Goal: Task Accomplishment & Management: Complete application form

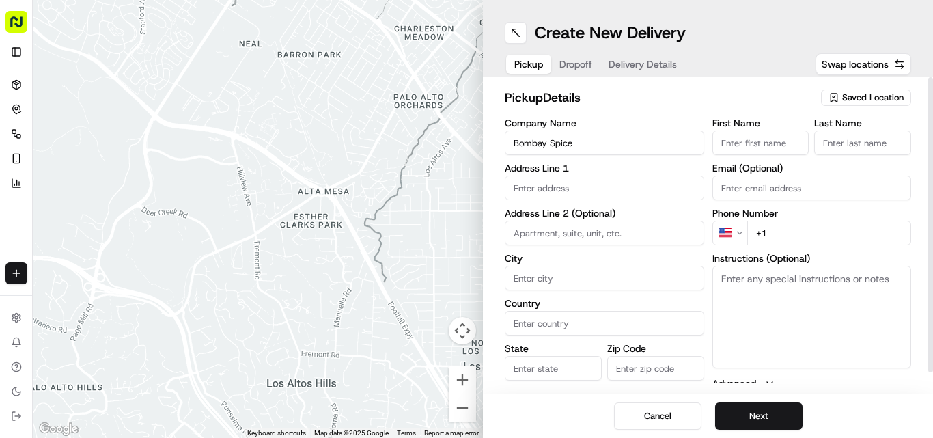
type input "Bombay Spice"
click at [763, 291] on textarea "Instructions (Optional)" at bounding box center [811, 317] width 199 height 102
paste textarea "Rakeshkumar Vallabhbhai Kukadiya. Rear, Unit 51 London Rd, Southampton, Hampshi…"
click at [725, 275] on textarea "Rakeshkumar Vallabhbhai Kukadiya. Rear, Unit 51 London Rd, Southampton, Hampshi…" at bounding box center [811, 317] width 199 height 102
drag, startPoint x: 725, startPoint y: 275, endPoint x: 848, endPoint y: 277, distance: 122.9
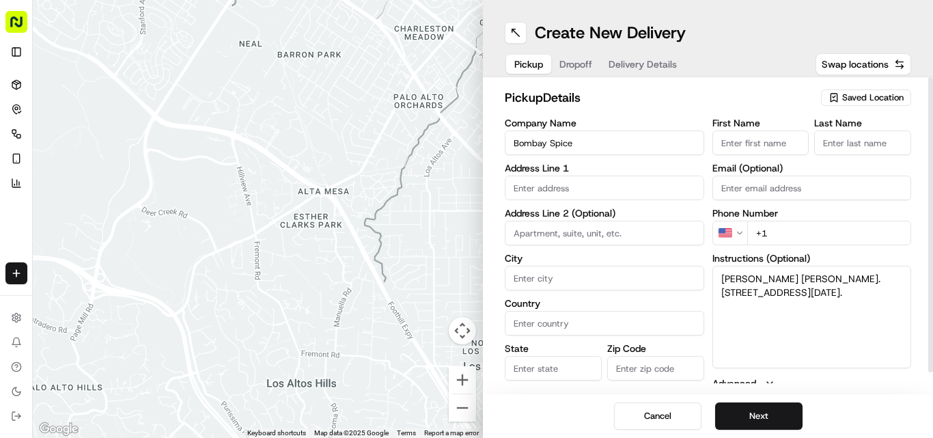
click at [848, 277] on textarea "Rakeshkumar Vallabhbhai Kukadiya. Rear, Unit 51 London Rd, Southampton, Hampshi…" at bounding box center [811, 317] width 199 height 102
type textarea ". Rear, Unit 51 London Rd, Southampton, Hampshire, SO15 2AD."
click at [771, 150] on input "First Name" at bounding box center [760, 142] width 97 height 25
click at [771, 140] on input "First Name" at bounding box center [760, 142] width 97 height 25
paste input "Rakeshkumar Vallabhbhai Kukadiya"
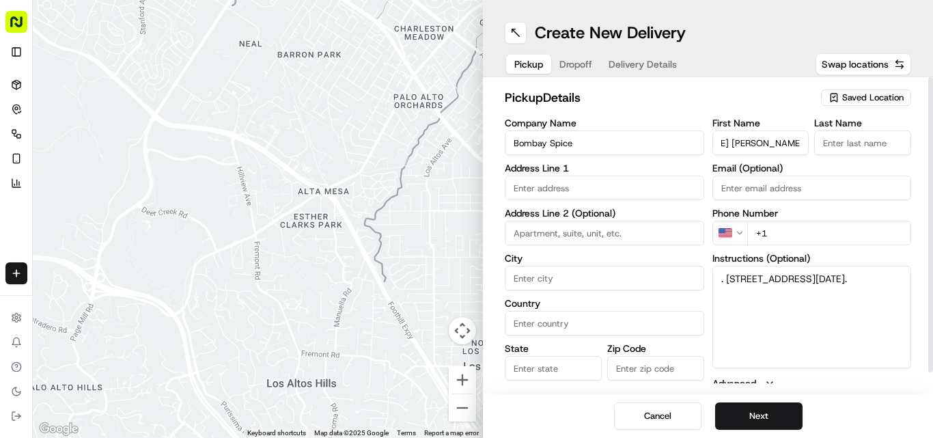
click at [791, 139] on input "Rakeshkumar Vallabhbhai Kukadiya" at bounding box center [760, 142] width 97 height 25
drag, startPoint x: 791, startPoint y: 139, endPoint x: 786, endPoint y: 182, distance: 43.3
click at [791, 139] on input "Rakeshkumar Vallabhbhai Kukadiya" at bounding box center [760, 142] width 97 height 25
type input "Rakeshkumar Vallabhbhai"
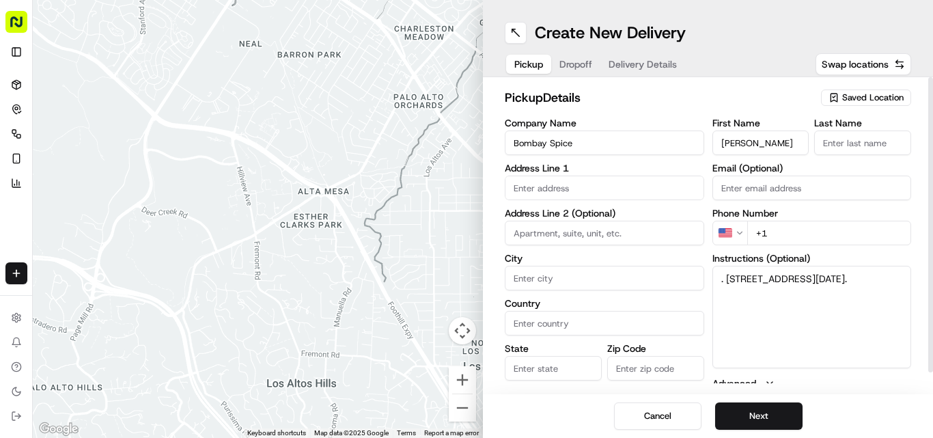
scroll to position [0, 0]
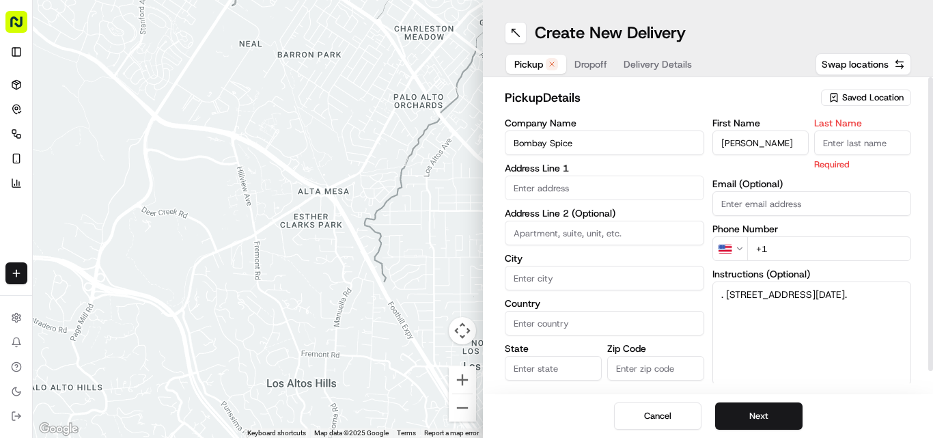
click at [848, 139] on input "Last Name" at bounding box center [862, 142] width 97 height 25
paste input "Kukadiya"
type input "Kukadiya"
click at [735, 289] on textarea ". Rear, Unit 51 London Rd, Southampton, Hampshire, SO15 2AD." at bounding box center [811, 332] width 199 height 102
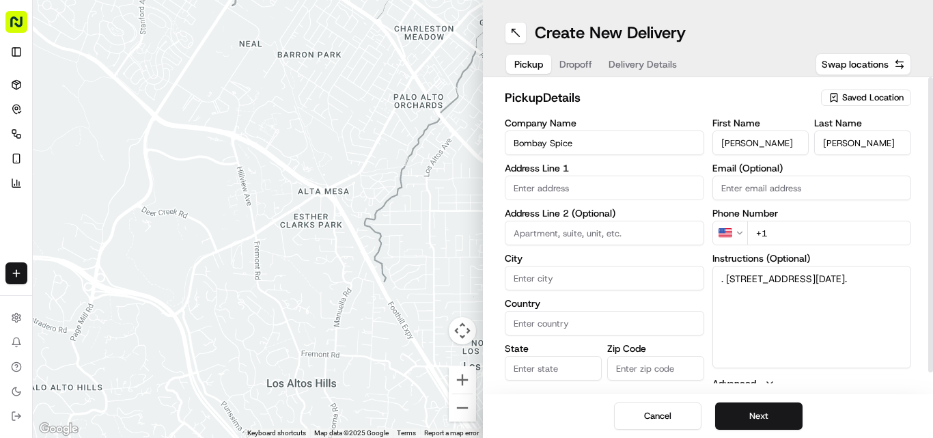
drag, startPoint x: 735, startPoint y: 289, endPoint x: 767, endPoint y: 290, distance: 32.1
click at [767, 290] on textarea ". Rear, Unit 51 London Rd, Southampton, Hampshire, SO15 2AD." at bounding box center [811, 317] width 199 height 102
click at [742, 275] on textarea ". Rear, Unit 51 London Rd, Southampton, Hampshire, SO15 2AD." at bounding box center [811, 317] width 199 height 102
drag, startPoint x: 742, startPoint y: 275, endPoint x: 880, endPoint y: 298, distance: 140.4
click at [880, 298] on textarea ". Rear, Unit 51 London Rd, Southampton, Hampshire, SO15 2AD." at bounding box center [811, 317] width 199 height 102
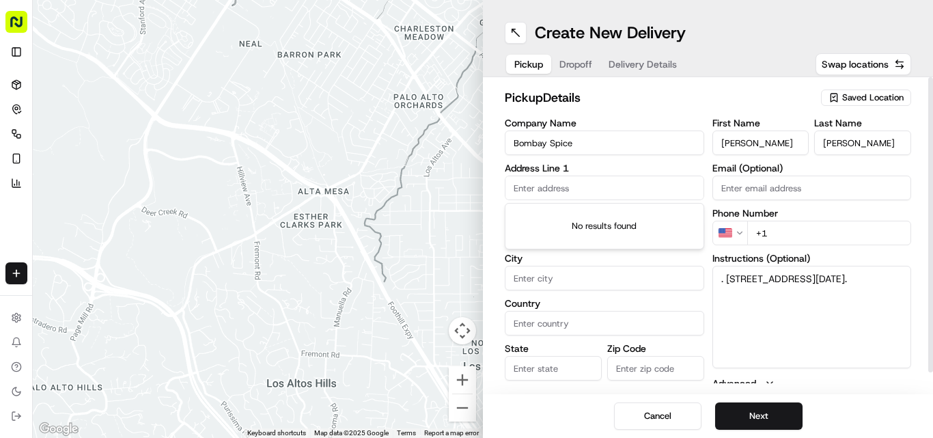
click at [572, 179] on input "text" at bounding box center [604, 187] width 199 height 25
paste input "Rear, Unit 51 London Rd, Southampton, Hampshire, SO15 2AD"
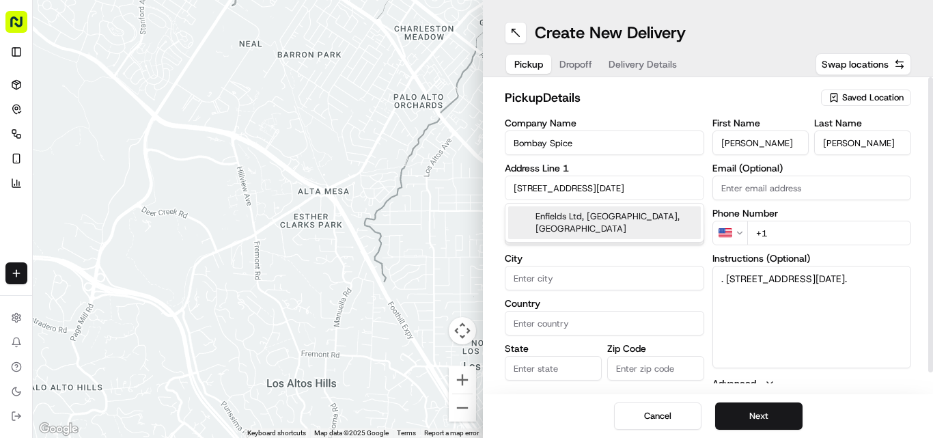
click at [576, 218] on div "Enfields Ltd, London Road, Southampton, UK" at bounding box center [604, 222] width 193 height 33
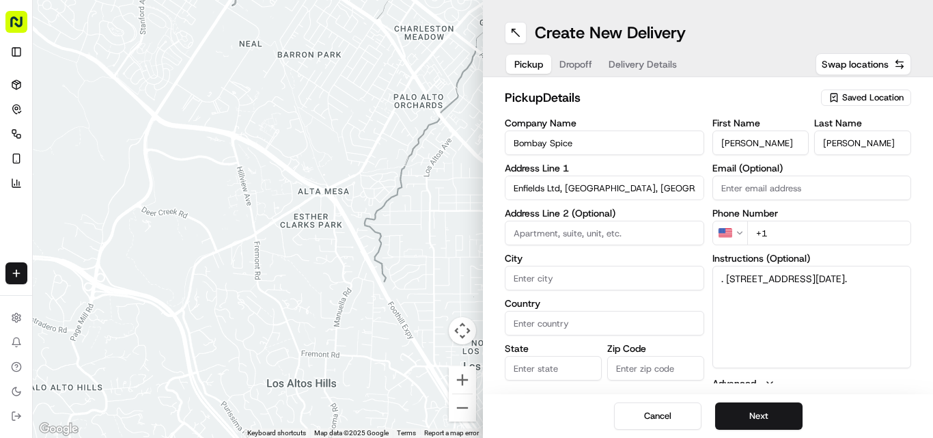
type input "Enfields Ltd, [GEOGRAPHIC_DATA][DATE], [GEOGRAPHIC_DATA]"
type input "Southampton"
type input "United Kingdom"
type input "England"
type input "SO15 2AD"
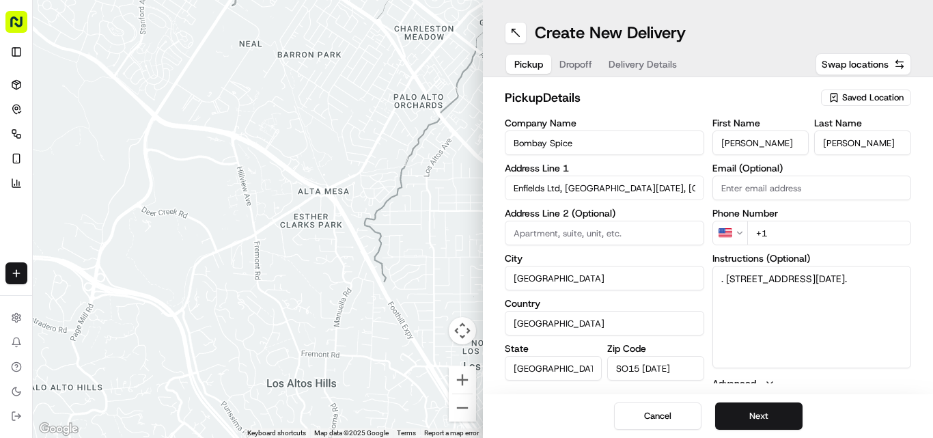
type input "Enfields Ltd"
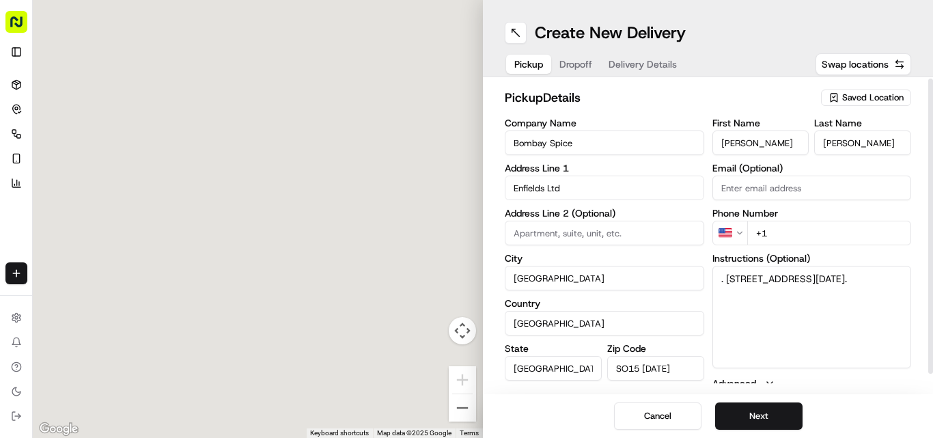
scroll to position [22, 0]
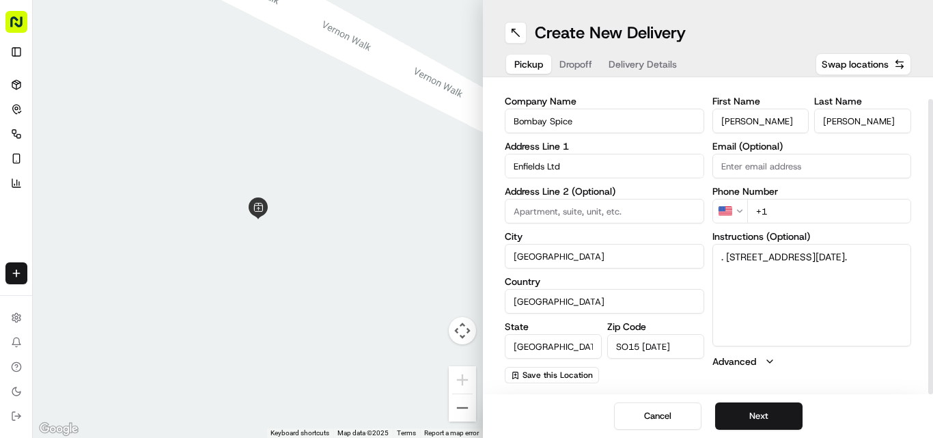
click at [809, 217] on input "+1" at bounding box center [829, 211] width 165 height 25
paste input "44 23 8019 7155"
type input "+44 23 8019 7155"
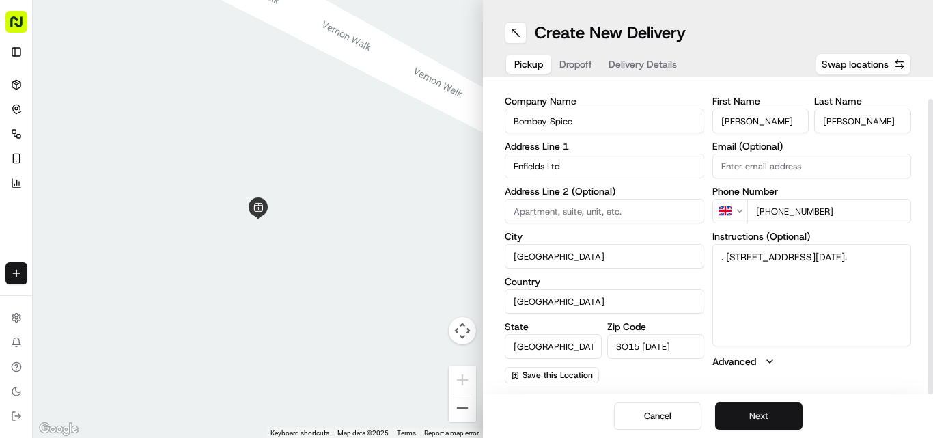
click at [744, 408] on button "Next" at bounding box center [758, 415] width 87 height 27
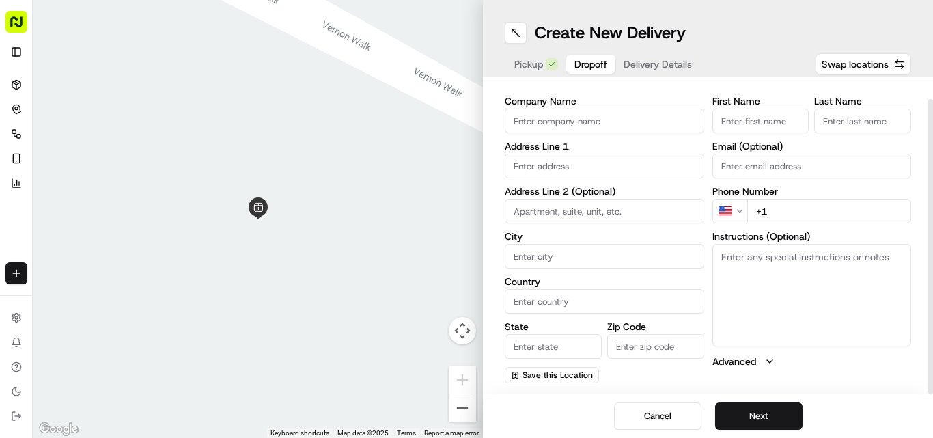
click at [803, 320] on textarea "Instructions (Optional)" at bounding box center [811, 295] width 199 height 102
paste textarea "Shravan Bhatt, 27, University Road, Southampton, SO17 1TL 07557408393"
click at [731, 251] on textarea "Shravan Bhatt, 27, University Road, Southampton, SO17 1TL 07557408393" at bounding box center [811, 295] width 199 height 102
drag, startPoint x: 731, startPoint y: 251, endPoint x: 765, endPoint y: 256, distance: 34.6
click at [765, 256] on textarea "Shravan Bhatt, 27, University Road, Southampton, SO17 1TL 07557408393" at bounding box center [811, 295] width 199 height 102
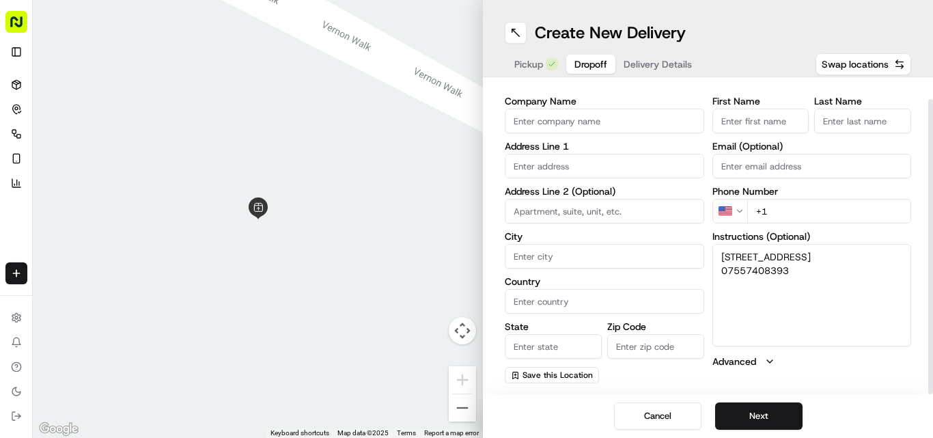
type textarea ", 27, University Road, Southampton, SO17 1TL 07557408393"
click at [761, 129] on input "First Name" at bounding box center [760, 121] width 97 height 25
paste input "[PERSON_NAME]"
type input "[PERSON_NAME]"
paste input "[PERSON_NAME]"
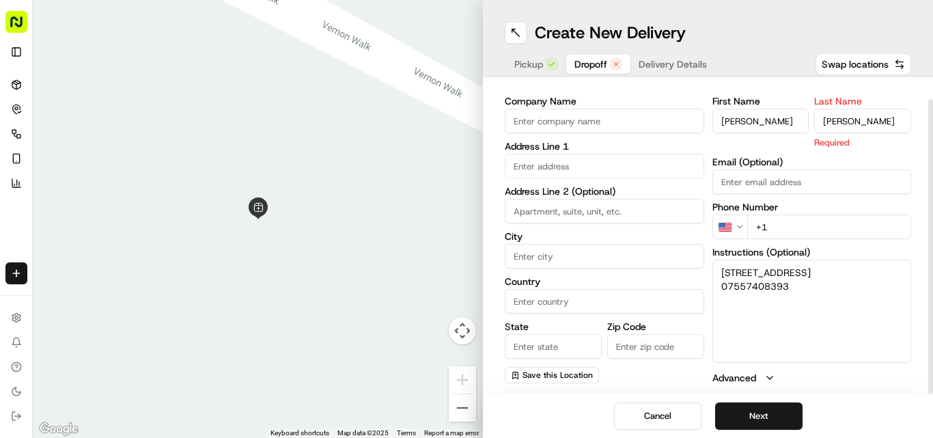
click at [866, 129] on input "Last Name" at bounding box center [862, 121] width 97 height 25
click at [817, 115] on input "[PERSON_NAME]" at bounding box center [862, 121] width 97 height 25
type input "Bhatt"
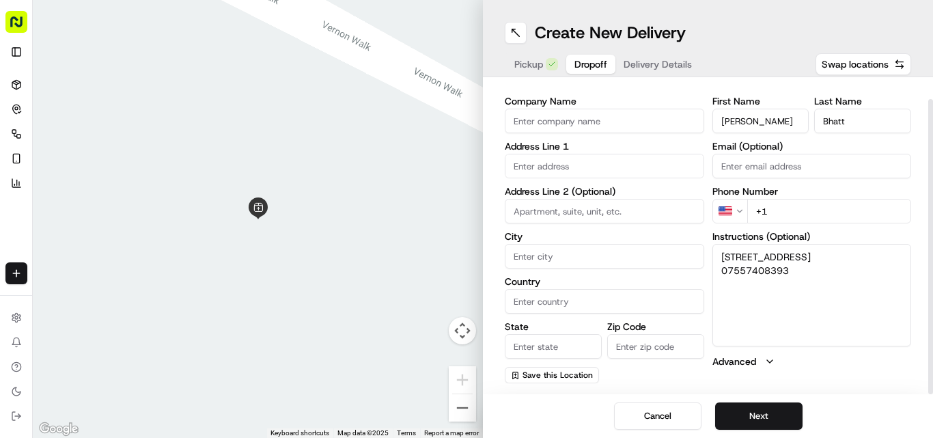
click at [757, 106] on label "First Name" at bounding box center [760, 101] width 97 height 10
click at [757, 109] on input "[PERSON_NAME]" at bounding box center [760, 121] width 97 height 25
click at [757, 106] on label "First Name" at bounding box center [760, 101] width 97 height 10
click at [757, 109] on input "[PERSON_NAME]" at bounding box center [760, 121] width 97 height 25
click at [757, 122] on input "[PERSON_NAME]" at bounding box center [760, 121] width 97 height 25
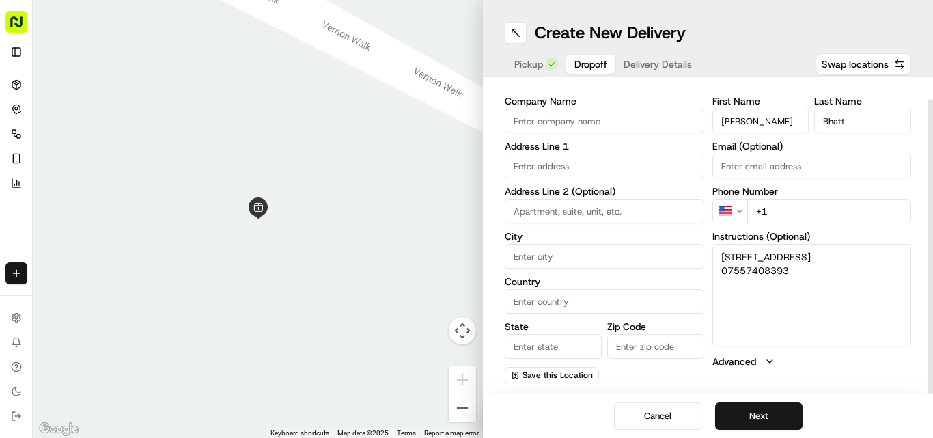
drag, startPoint x: 757, startPoint y: 122, endPoint x: 757, endPoint y: 141, distance: 18.4
click at [757, 122] on input "Shravan" at bounding box center [760, 121] width 97 height 25
type input "Shravan"
click at [729, 268] on textarea ", 27, University Road, Southampton, SO17 1TL 07557408393" at bounding box center [811, 295] width 199 height 102
drag, startPoint x: 729, startPoint y: 268, endPoint x: 774, endPoint y: 283, distance: 46.6
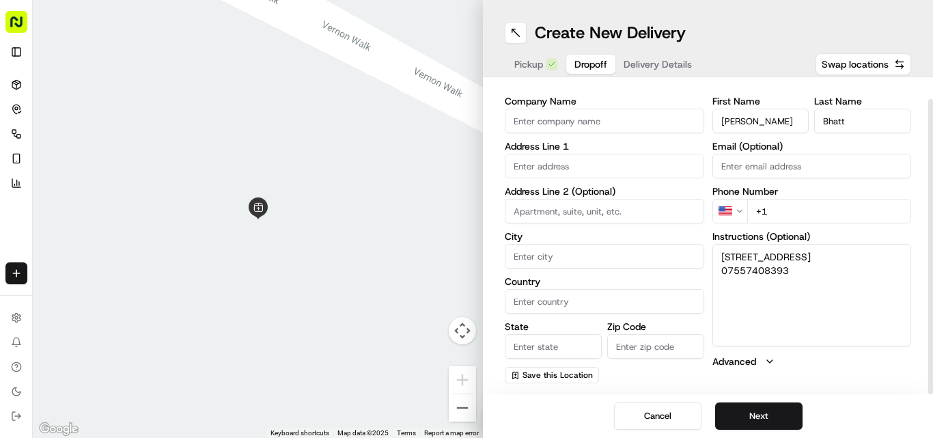
click at [774, 283] on textarea ", 27, University Road, Southampton, SO17 1TL 07557408393" at bounding box center [811, 295] width 199 height 102
click at [611, 165] on input "text" at bounding box center [604, 166] width 199 height 25
paste input "27, University Road, Southampton, SO17 1TL"
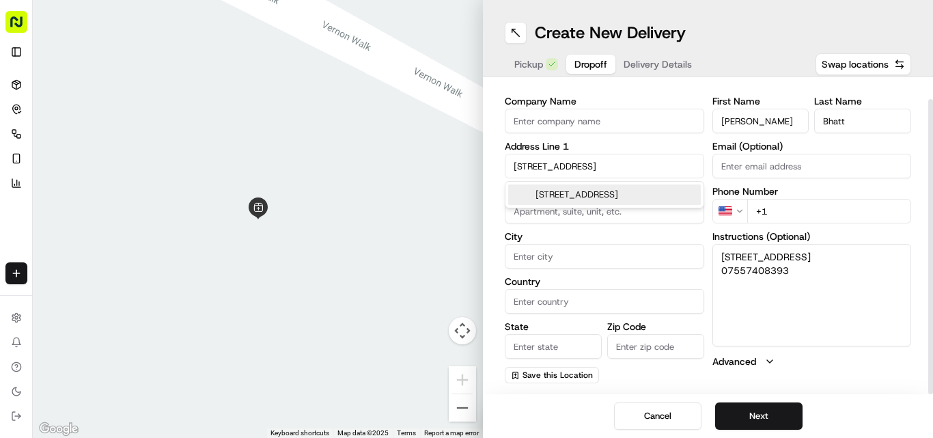
click at [587, 197] on div "27 University Road, Highfield, Southampton SO17 1BJ, UK" at bounding box center [604, 194] width 193 height 20
type input "27 University Rd, Southampton SO17 1TL, UK"
type input "Southampton"
type input "United Kingdom"
type input "England"
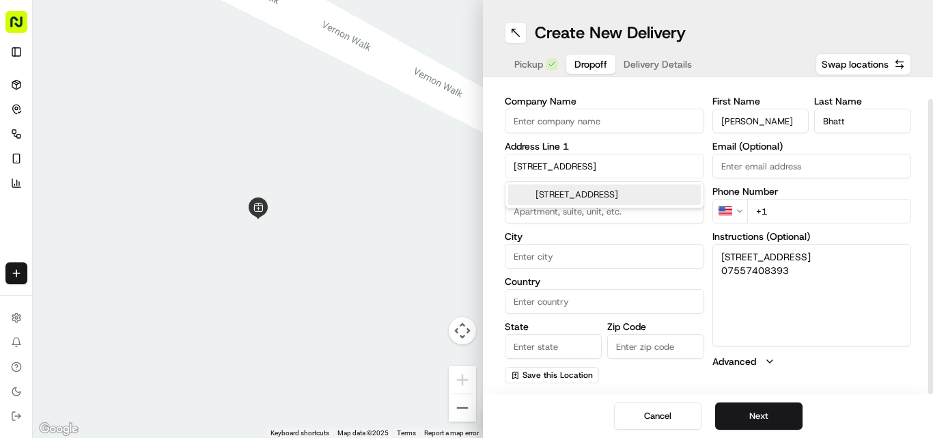
type input "SO17 1TL"
type input "27 University Road"
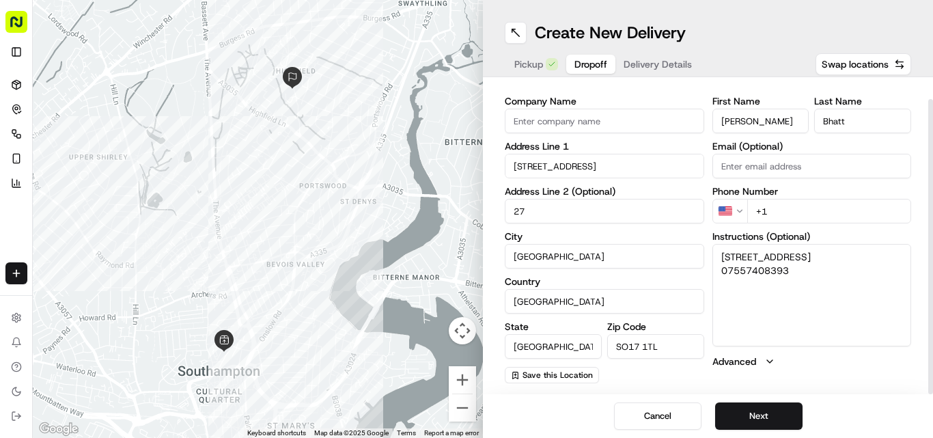
type input "27"
click at [767, 310] on textarea ", 27, University Road, Southampton, SO17 1TL 07557408393" at bounding box center [811, 295] width 199 height 102
click at [748, 300] on textarea ", 27, University Road, Southampton, SO17 1TL 07557408393" at bounding box center [811, 295] width 199 height 102
click at [731, 210] on html "Fusion Kitchen hari@fusionpos.uk Toggle Sidebar Deliveries Control Orchestrate …" at bounding box center [466, 219] width 933 height 438
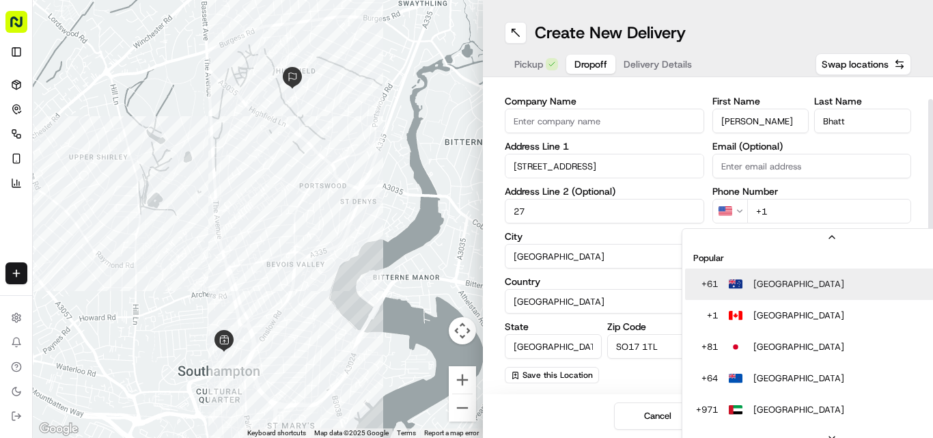
scroll to position [42, 0]
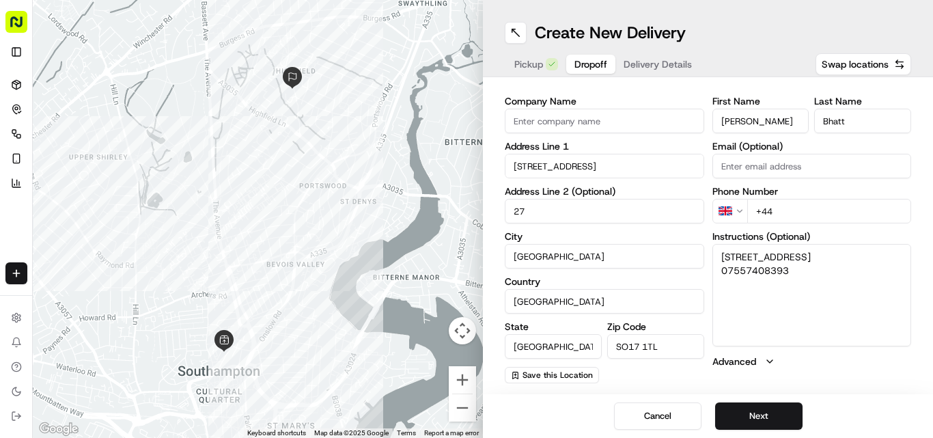
click at [788, 201] on input "+44" at bounding box center [829, 211] width 165 height 25
paste input "07557 408393"
type input "+44 07557 408393"
click at [750, 414] on button "Next" at bounding box center [758, 415] width 87 height 27
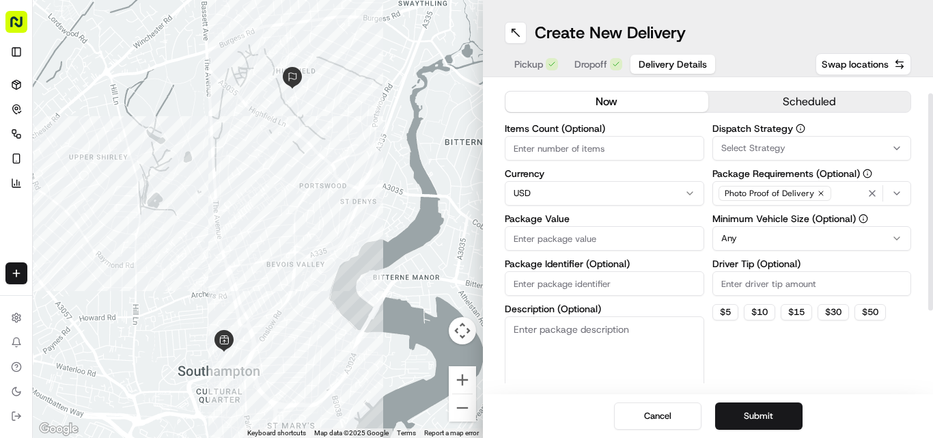
click at [555, 193] on html "Fusion Kitchen hari@fusionpos.uk Toggle Sidebar Deliveries Control Orchestrate …" at bounding box center [466, 219] width 933 height 438
click at [603, 242] on input "Package Value" at bounding box center [604, 238] width 199 height 25
paste input "27.57"
type input "27.57"
click at [752, 421] on button "Submit" at bounding box center [758, 415] width 87 height 27
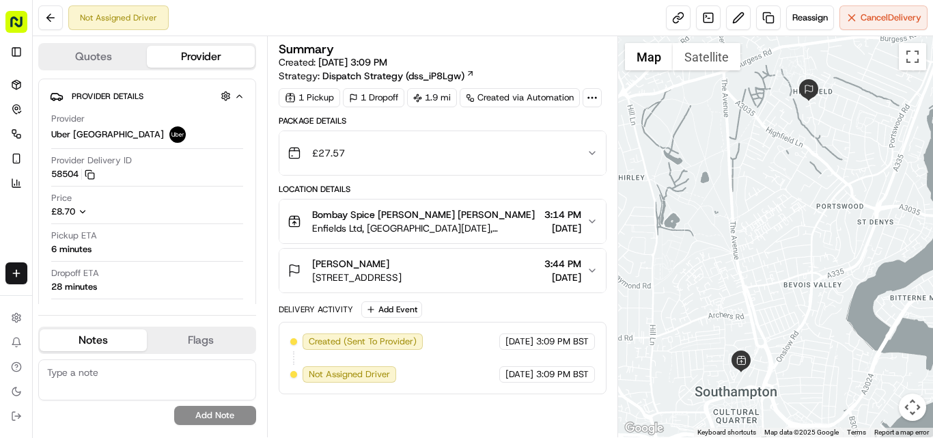
click at [401, 284] on span "[STREET_ADDRESS]" at bounding box center [356, 277] width 89 height 14
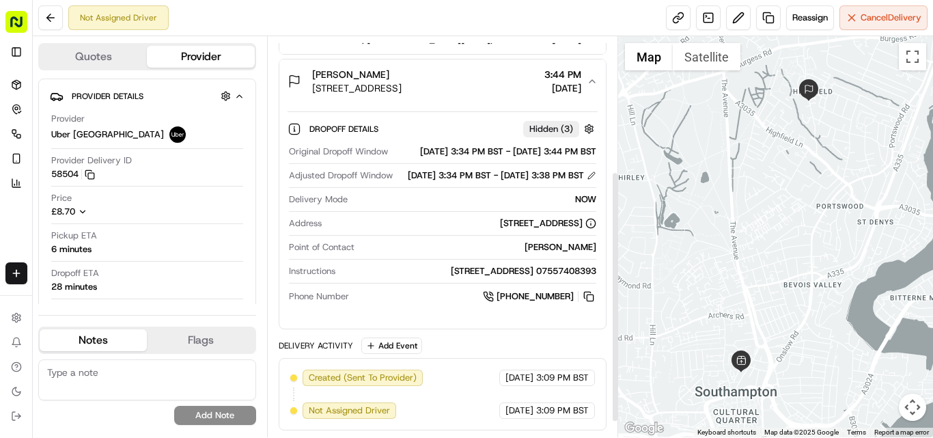
scroll to position [240, 0]
click at [18, 86] on icon at bounding box center [16, 84] width 11 height 11
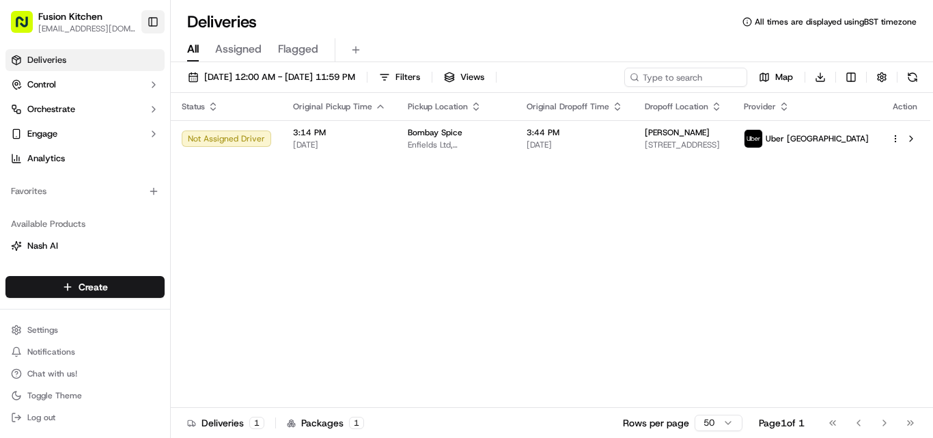
click at [152, 26] on button "Toggle Sidebar" at bounding box center [152, 21] width 23 height 23
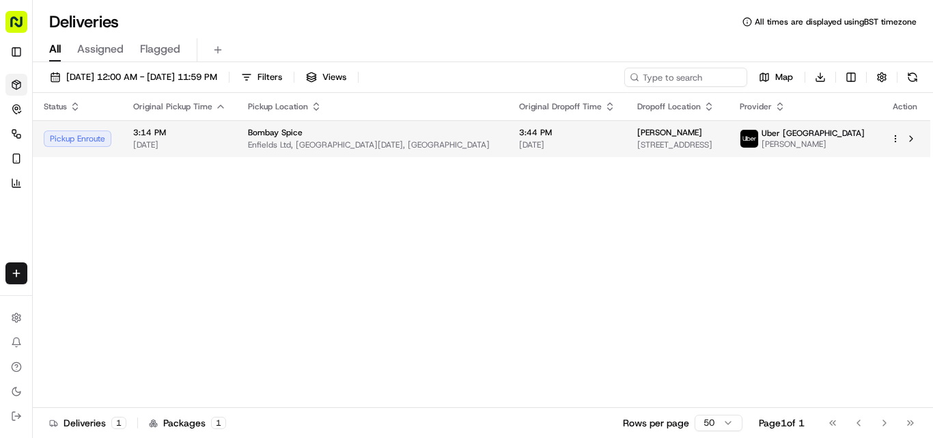
click at [335, 139] on span "Enfields Ltd, Southampton SO15 2AD, UK" at bounding box center [372, 144] width 249 height 11
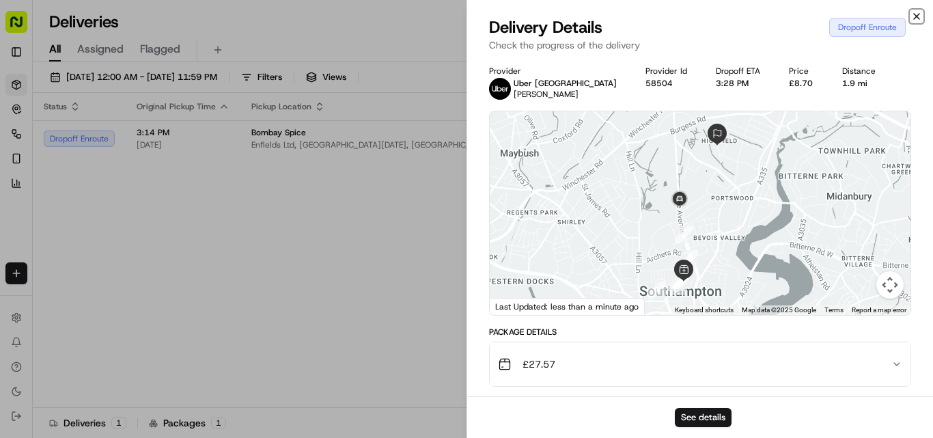
click at [918, 19] on icon "button" at bounding box center [916, 16] width 11 height 11
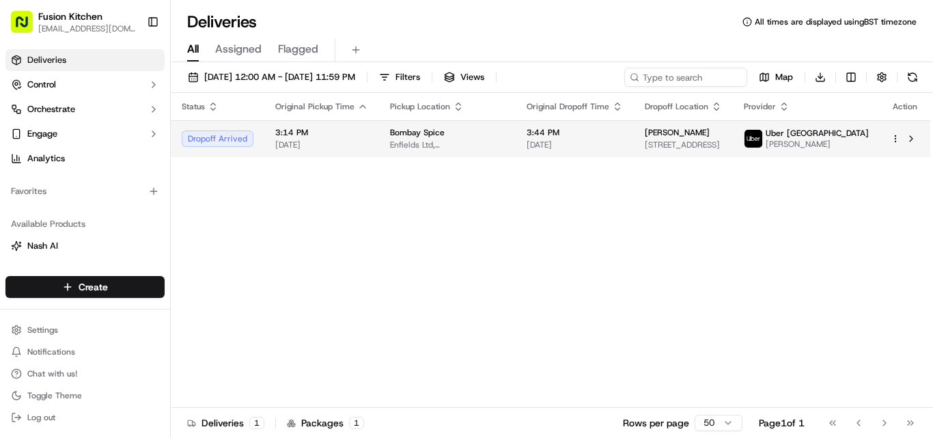
click at [401, 155] on td "Bombay Spice Enfields Ltd, [GEOGRAPHIC_DATA][DATE], [GEOGRAPHIC_DATA]" at bounding box center [447, 138] width 137 height 37
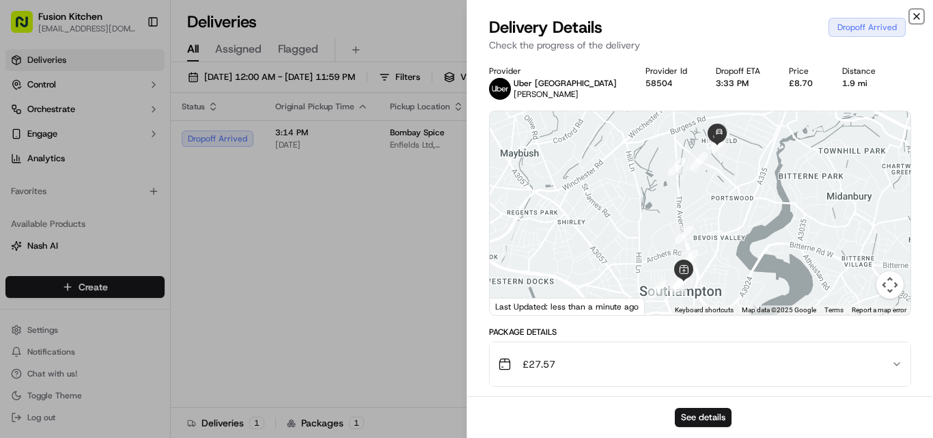
click at [920, 16] on icon "button" at bounding box center [916, 16] width 11 height 11
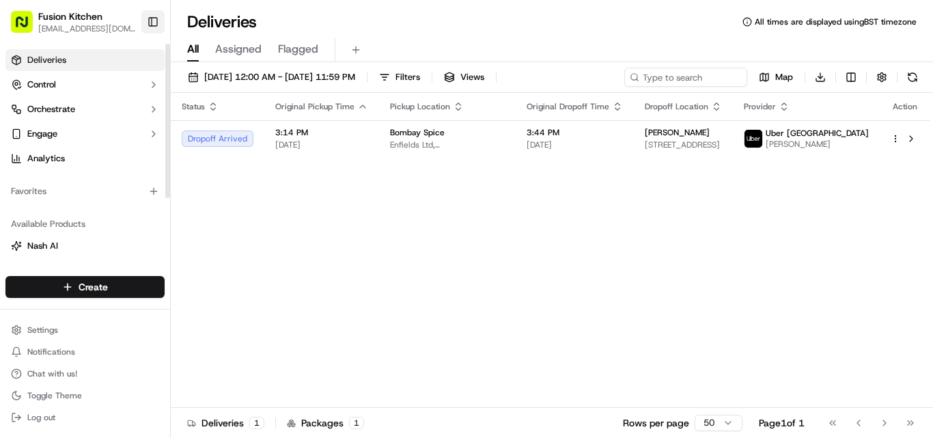
click at [152, 24] on button "Toggle Sidebar" at bounding box center [152, 21] width 23 height 23
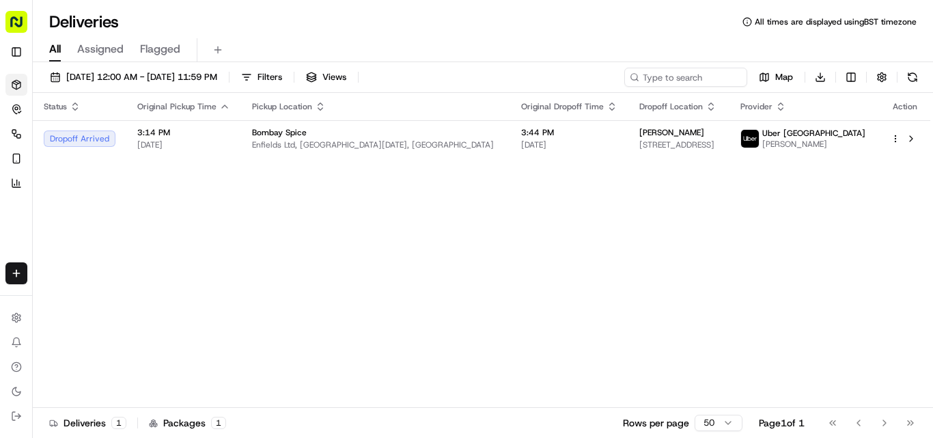
click at [231, 270] on div "Status Original Pickup Time Pickup Location Original Dropoff Time Dropoff Locat…" at bounding box center [481, 250] width 897 height 315
click at [13, 274] on html "Fusion Kitchen hari@fusionpos.uk Toggle Sidebar Deliveries Control Orchestrate …" at bounding box center [466, 219] width 933 height 438
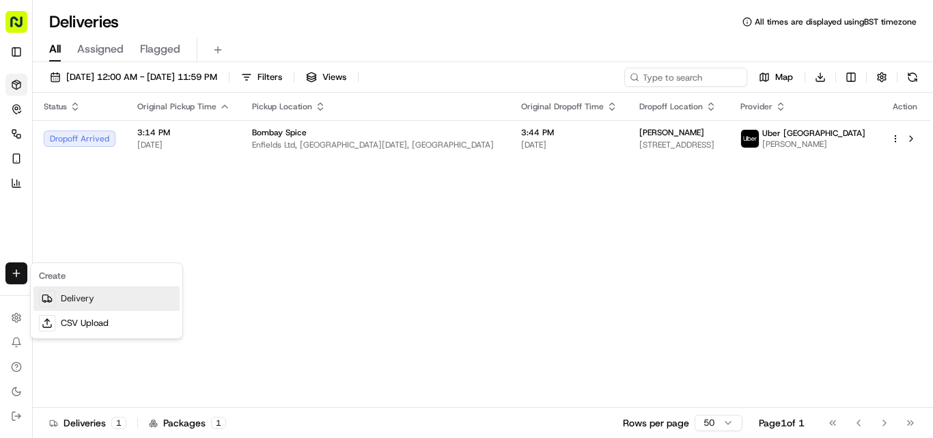
click at [94, 299] on link "Delivery" at bounding box center [106, 298] width 146 height 25
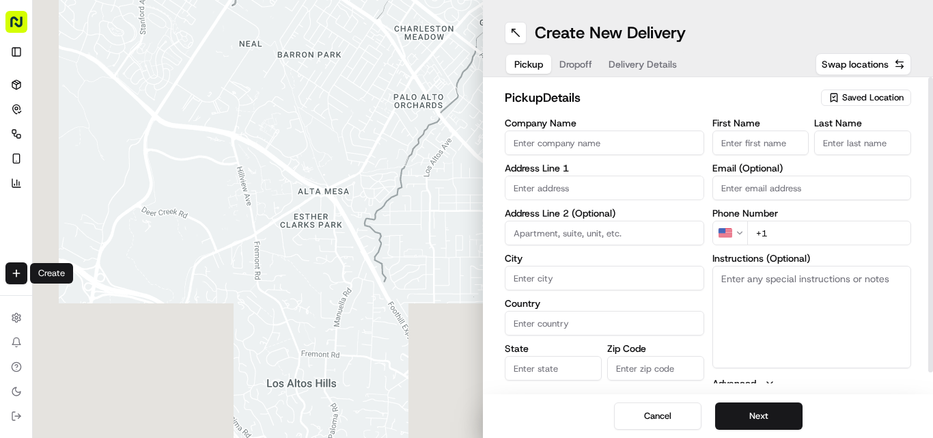
click at [597, 131] on input "Company Name" at bounding box center [604, 142] width 199 height 25
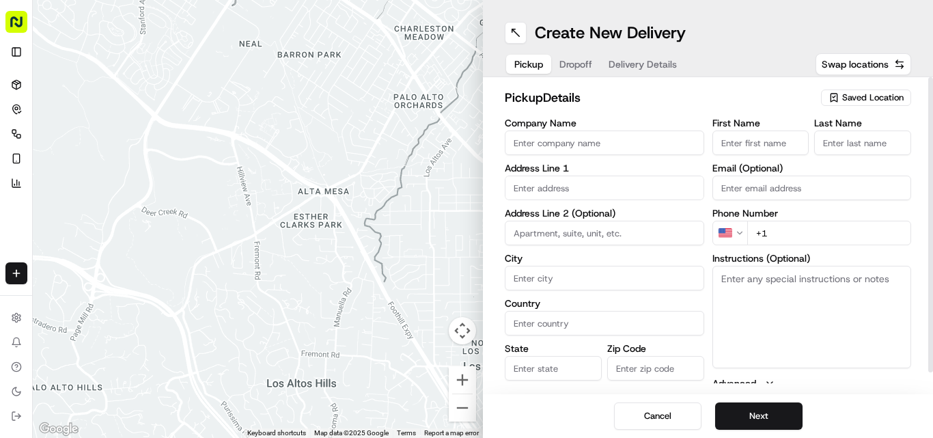
paste input "Chennai Dosa Derby"
type input "Chennai Dosa Derby"
click at [544, 190] on input "text" at bounding box center [604, 187] width 199 height 25
paste input "128 London Rd, Derby DE1 2SR"
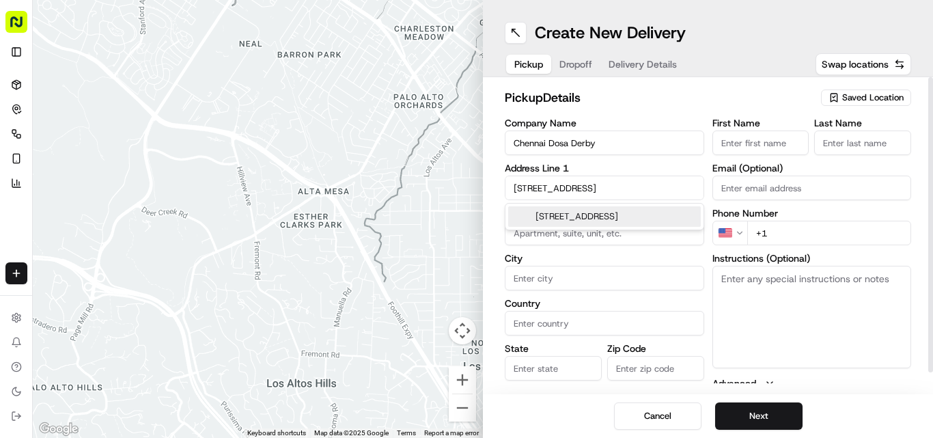
click at [607, 212] on div "[STREET_ADDRESS]" at bounding box center [604, 216] width 193 height 20
type input "[STREET_ADDRESS]"
type input "Derby"
type input "United Kingdom"
type input "England"
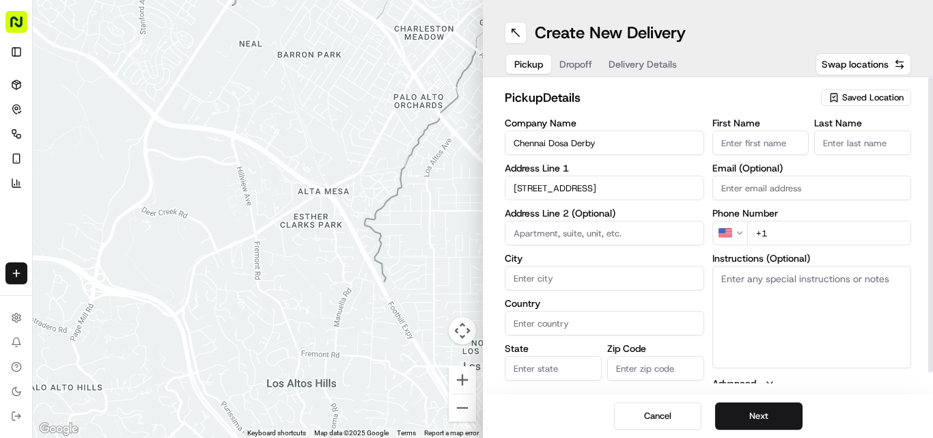
type input "DE1 2SR"
type input "128 London Road"
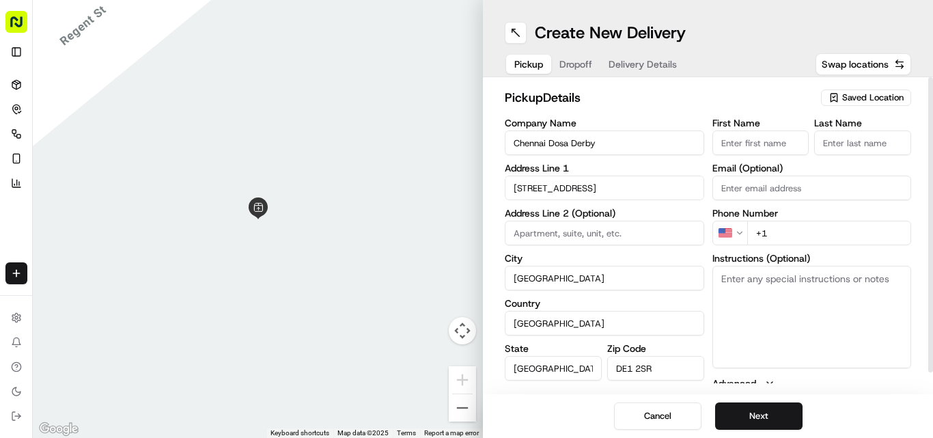
click at [804, 236] on input "+1" at bounding box center [829, 233] width 165 height 25
paste input "44 1332 292222"
type input "+44 1332 292222"
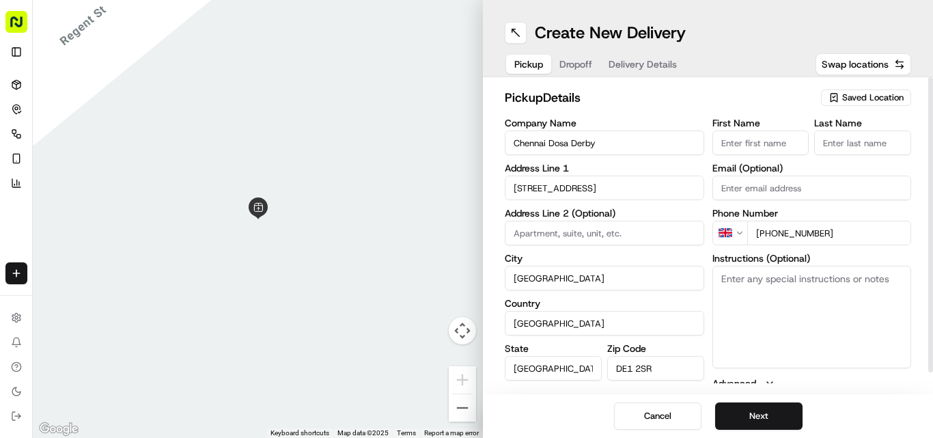
click at [724, 318] on textarea "Instructions (Optional)" at bounding box center [811, 317] width 199 height 102
paste textarea "Mohammed Sadiq. 128 London Road, Derby, London, DE1 2SR"
click at [735, 273] on textarea "Mohammed Sadiq. 128 London Road, Derby, London, DE1 2SR" at bounding box center [811, 317] width 199 height 102
drag, startPoint x: 735, startPoint y: 273, endPoint x: 780, endPoint y: 277, distance: 45.9
click at [780, 277] on textarea "Mohammed Sadiq. 128 London Road, Derby, London, DE1 2SR" at bounding box center [811, 317] width 199 height 102
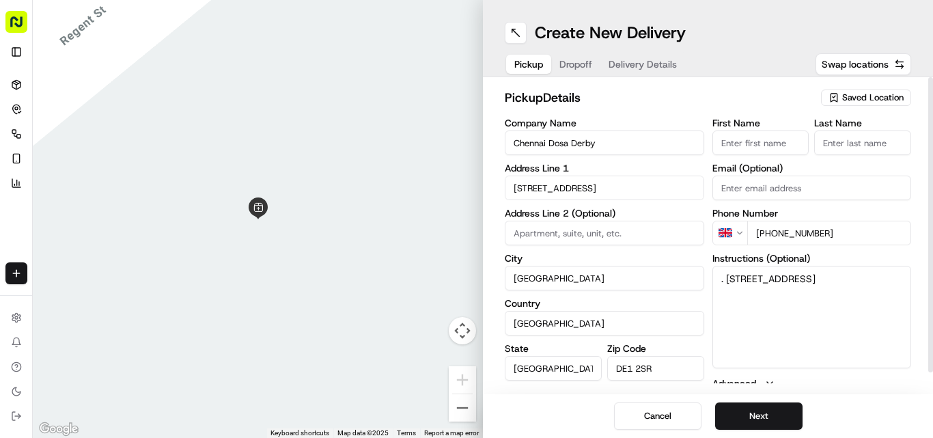
type textarea ". 128 London Road, Derby, London, DE1 2SR"
click at [752, 137] on input "First Name" at bounding box center [760, 142] width 97 height 25
paste input "Mohammed Sadiq"
type input "Mohammed Sadiq"
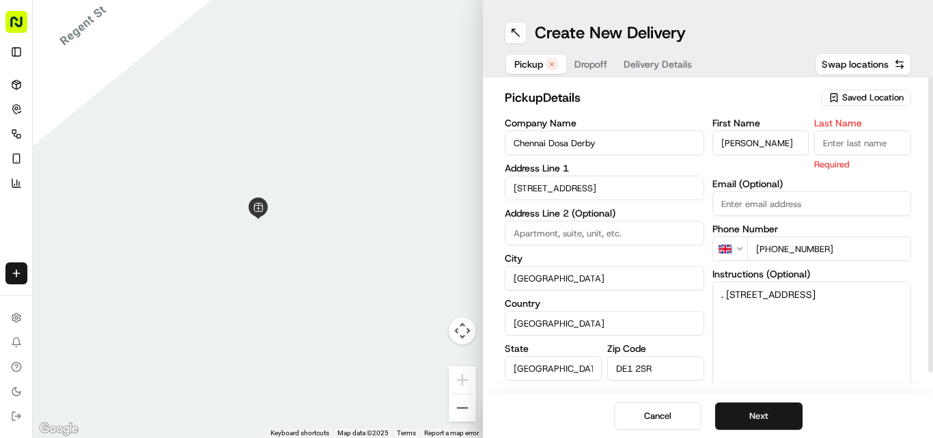
click at [859, 144] on input "Last Name" at bounding box center [862, 142] width 97 height 25
paste input "Mohammed Sadiq"
click at [857, 134] on input "Mohammed Sadiq" at bounding box center [862, 142] width 97 height 25
type input "Sadiq"
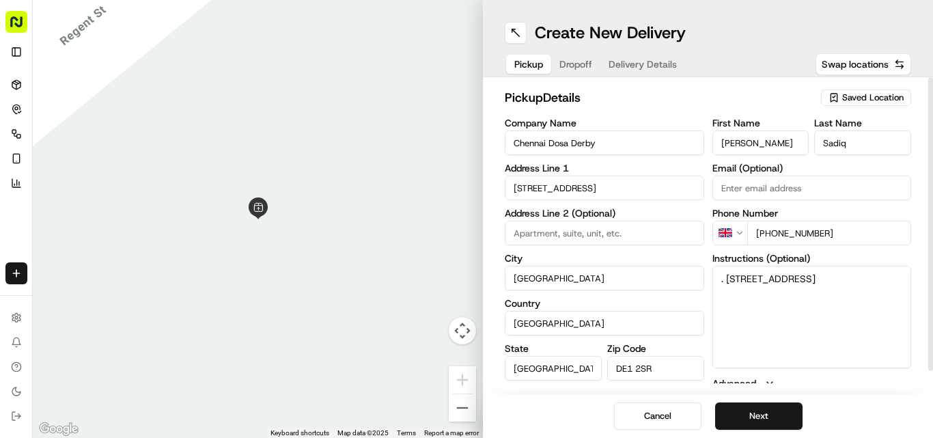
click at [787, 139] on input "Mohammed Sadiq" at bounding box center [760, 142] width 97 height 25
type input "Mohammed"
click at [733, 275] on textarea ". 128 London Road, Derby, London, DE1 2SR" at bounding box center [811, 317] width 199 height 102
drag, startPoint x: 733, startPoint y: 275, endPoint x: 744, endPoint y: 293, distance: 21.2
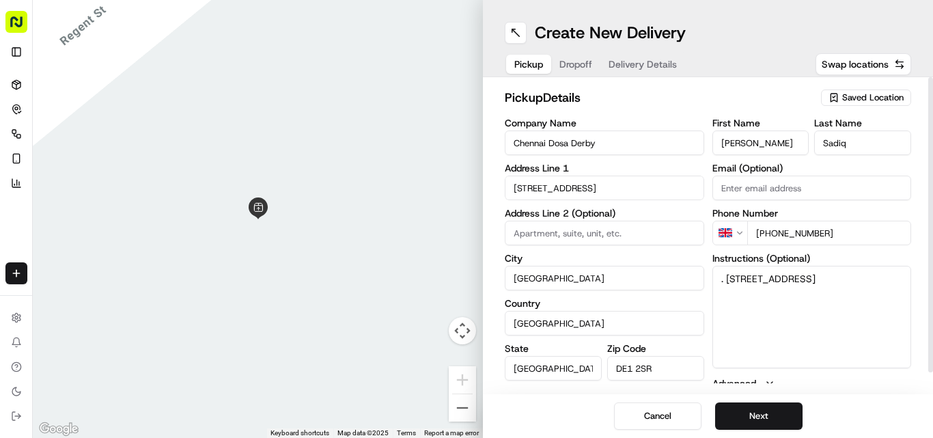
click at [744, 293] on textarea ". 128 London Road, Derby, London, DE1 2SR" at bounding box center [811, 317] width 199 height 102
click at [597, 182] on input "128 London Road" at bounding box center [604, 187] width 199 height 25
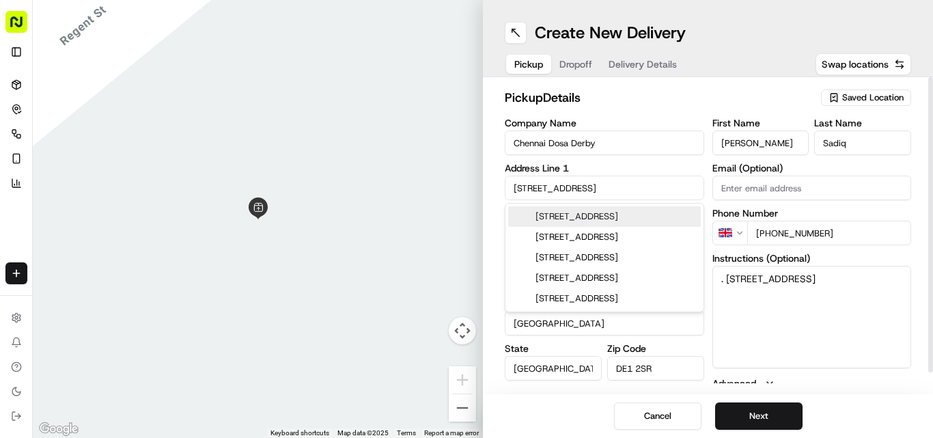
click at [597, 182] on input "128 London Road" at bounding box center [604, 187] width 199 height 25
paste input ", Derby, London, DE1 2SR"
click at [655, 221] on div "128 London Road, Derby DE1 2SR, UK" at bounding box center [604, 216] width 193 height 20
type input "128 London Road"
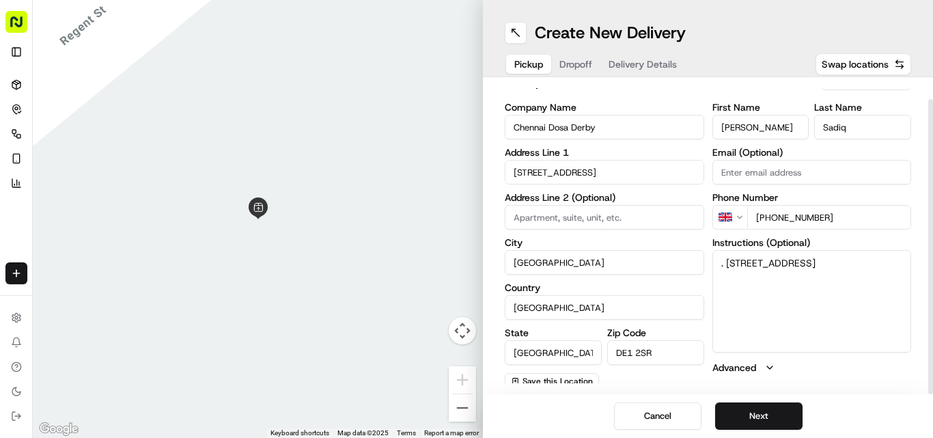
scroll to position [22, 0]
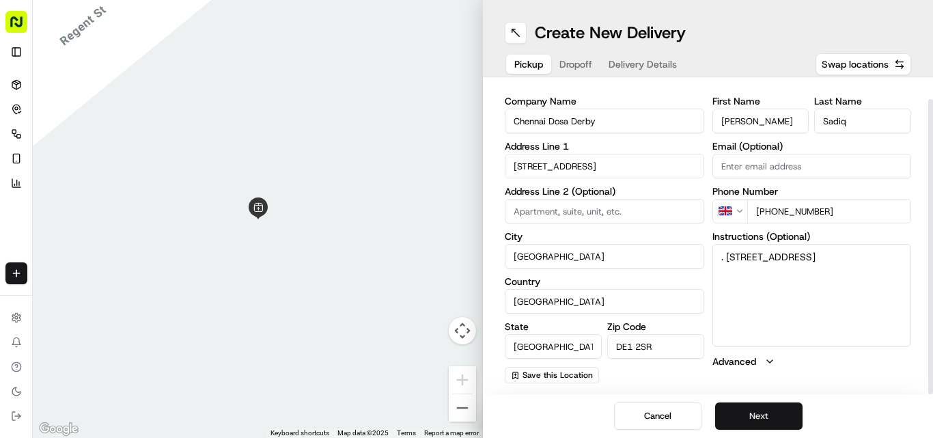
click at [763, 410] on button "Next" at bounding box center [758, 415] width 87 height 27
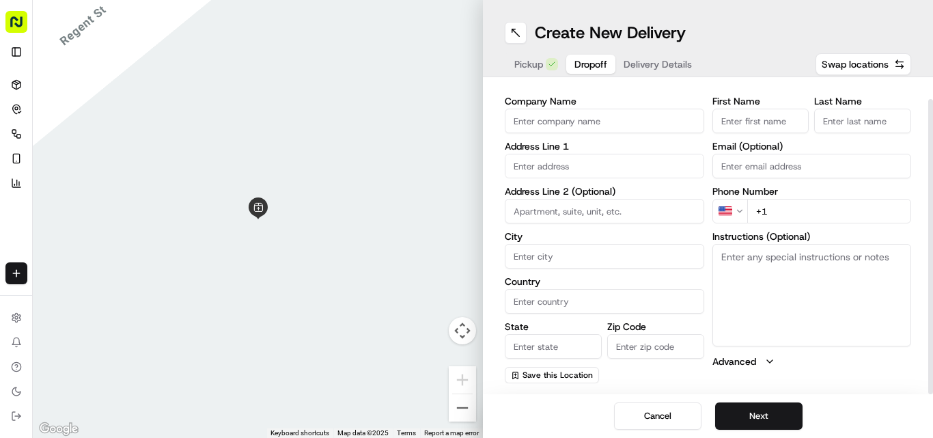
drag, startPoint x: 804, startPoint y: 294, endPoint x: 804, endPoint y: 314, distance: 20.5
click at [804, 294] on textarea "Instructions (Optional)" at bounding box center [811, 295] width 199 height 102
paste textarea "nipun Thuram | 07465637275 12, Eastbrae Road, Sunny Hill, DE23 1WA"
click at [728, 259] on textarea "nipun Thuram | 07465637275 12, Eastbrae Road, Sunny Hill, DE23 1WA" at bounding box center [811, 295] width 199 height 102
drag, startPoint x: 728, startPoint y: 259, endPoint x: 758, endPoint y: 262, distance: 30.2
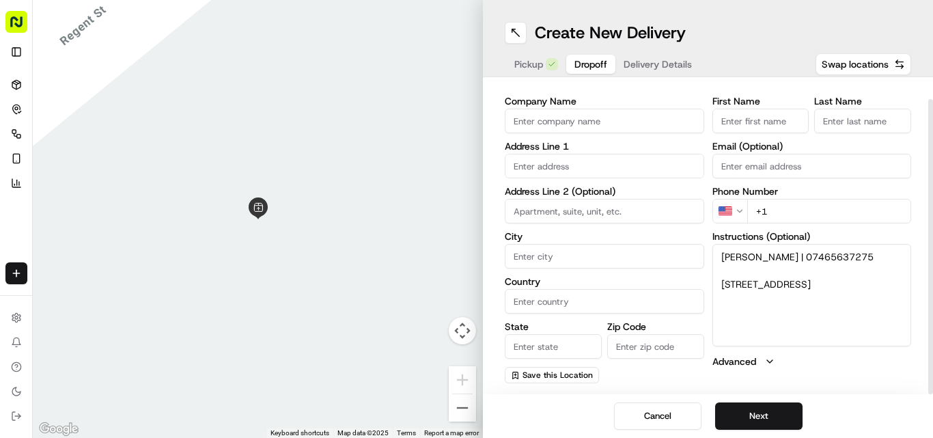
click at [758, 262] on textarea "nipun Thuram | 07465637275 12, Eastbrae Road, Sunny Hill, DE23 1WA" at bounding box center [811, 295] width 199 height 102
type textarea "| 07465637275 12, Eastbrae Road, Sunny Hill, DE23 1WA"
click at [746, 114] on input "First Name" at bounding box center [760, 121] width 97 height 25
paste input "nipun Thuram"
type input "nipun Thuram"
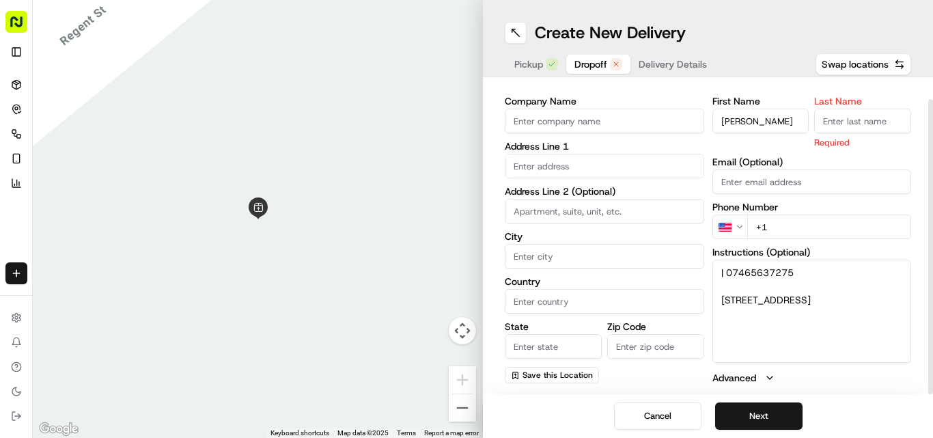
click at [866, 124] on input "Last Name" at bounding box center [862, 121] width 97 height 25
paste input "nipun Thuram"
click at [836, 115] on input "nipun Thuram" at bounding box center [862, 121] width 97 height 25
type input "Thuram"
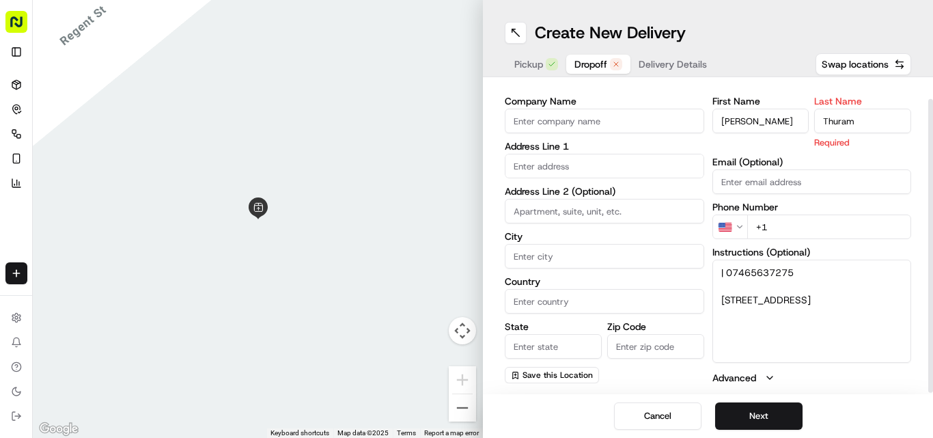
click at [776, 124] on input "nipun Thuram" at bounding box center [760, 121] width 97 height 25
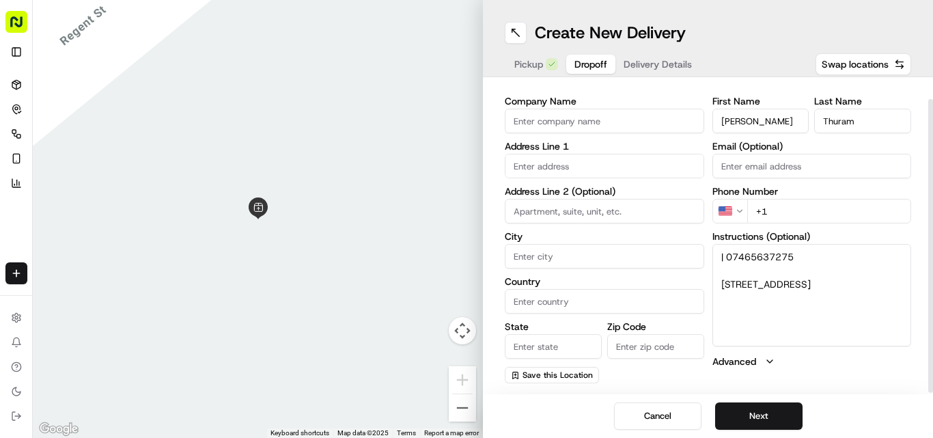
click at [776, 123] on input "nipun Thuram" at bounding box center [760, 121] width 97 height 25
type input "nipun"
click at [761, 259] on textarea "| 07465637275 12, Eastbrae Road, Sunny Hill, DE23 1WA" at bounding box center [811, 295] width 199 height 102
click at [720, 201] on html "Fusion Kitchen hari@fusionpos.uk Toggle Sidebar Deliveries Control Orchestrate …" at bounding box center [466, 219] width 933 height 438
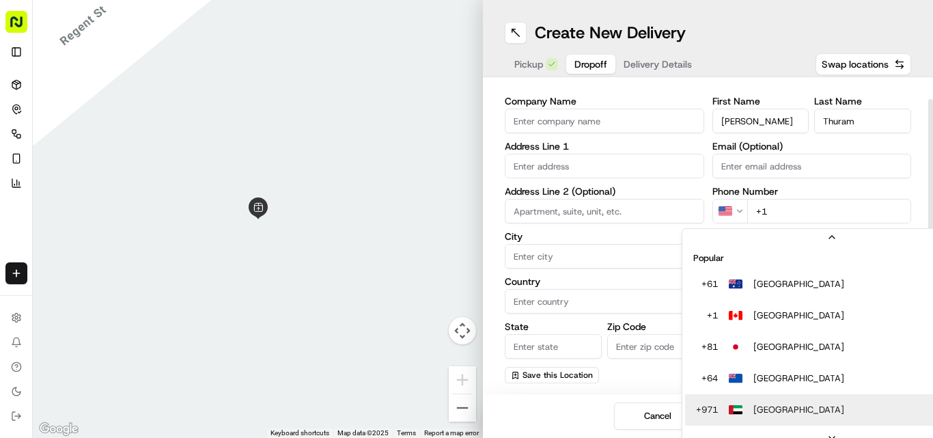
scroll to position [42, 0]
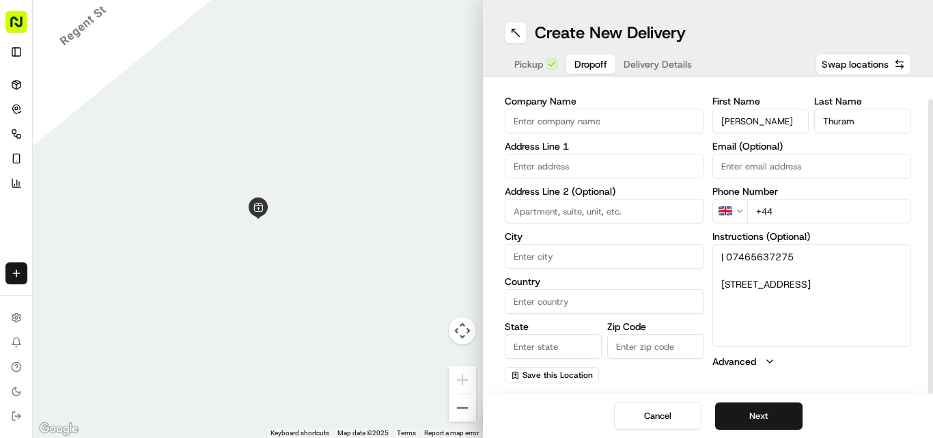
click at [787, 200] on input "+44" at bounding box center [829, 211] width 165 height 25
paste input "07465 637275"
type input "+44 07465 637275"
click at [726, 281] on textarea "| 07465637275 12, Eastbrae Road, Sunny Hill, DE23 1WA" at bounding box center [811, 295] width 199 height 102
drag, startPoint x: 726, startPoint y: 281, endPoint x: 823, endPoint y: 294, distance: 97.8
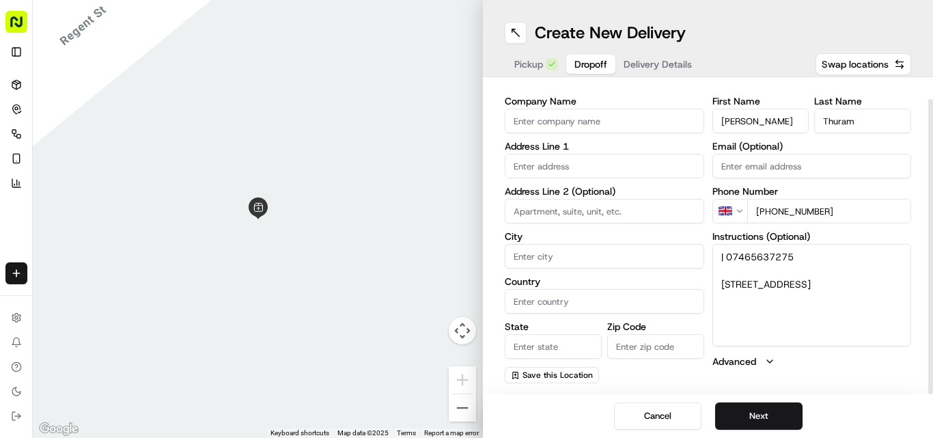
click at [823, 294] on textarea "| 07465637275 12, Eastbrae Road, Sunny Hill, DE23 1WA" at bounding box center [811, 295] width 199 height 102
click at [576, 169] on input "text" at bounding box center [604, 166] width 199 height 25
paste input "12, Eastbrae Road, Sunny Hill, DE23 1WA"
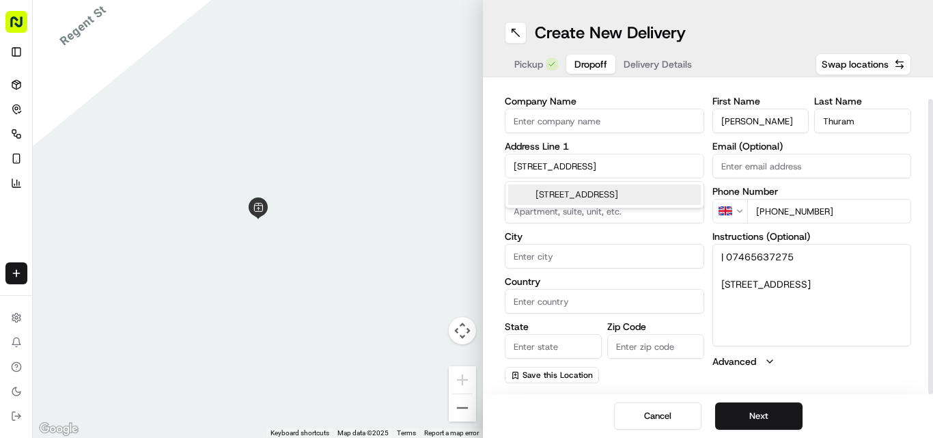
click at [569, 203] on div "12 Eastbrae Road, Sunny Hill, Derby DE23 1WA, UK" at bounding box center [604, 194] width 193 height 20
type input "[STREET_ADDRESS]"
type input "Sunny Hill"
type input "United Kingdom"
type input "England"
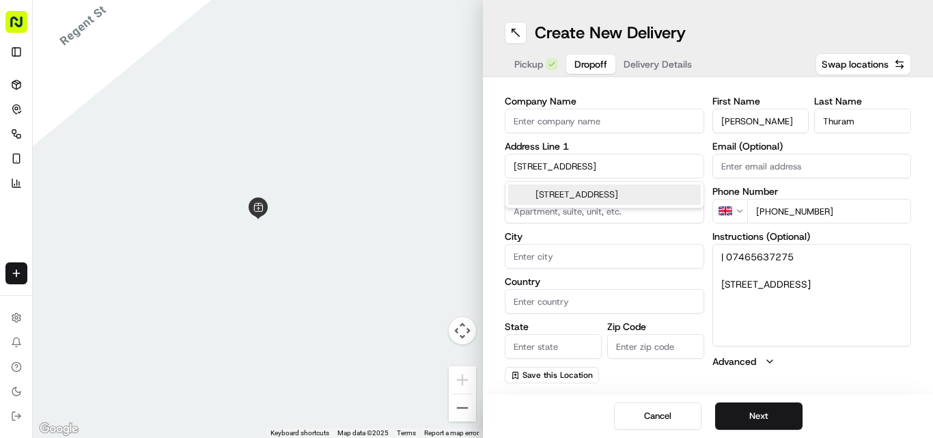
type input "DE23 1WA"
type input "12 Eastbrae Road"
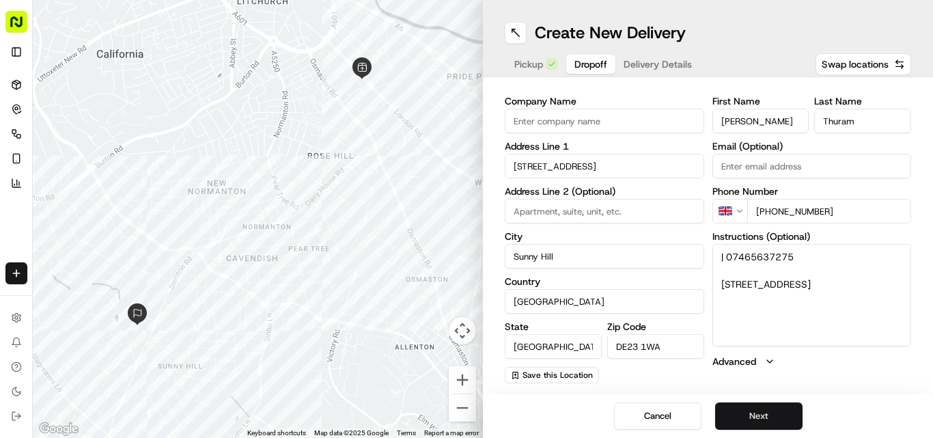
click at [745, 415] on button "Next" at bounding box center [758, 415] width 87 height 27
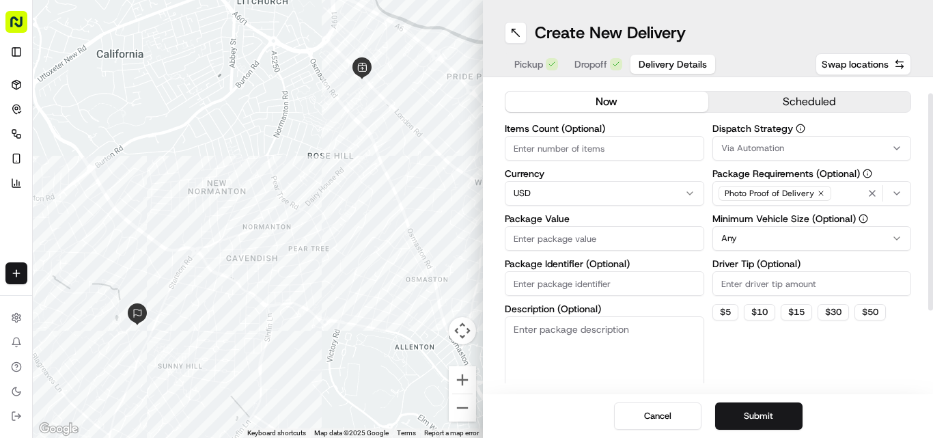
click at [584, 191] on html "Fusion Kitchen hari@fusionpos.uk Toggle Sidebar Deliveries Control Orchestrate …" at bounding box center [466, 219] width 933 height 438
click at [535, 244] on input "Package Value" at bounding box center [604, 238] width 199 height 25
paste input "20.88"
type input "20.88"
click at [737, 408] on button "Submit" at bounding box center [758, 415] width 87 height 27
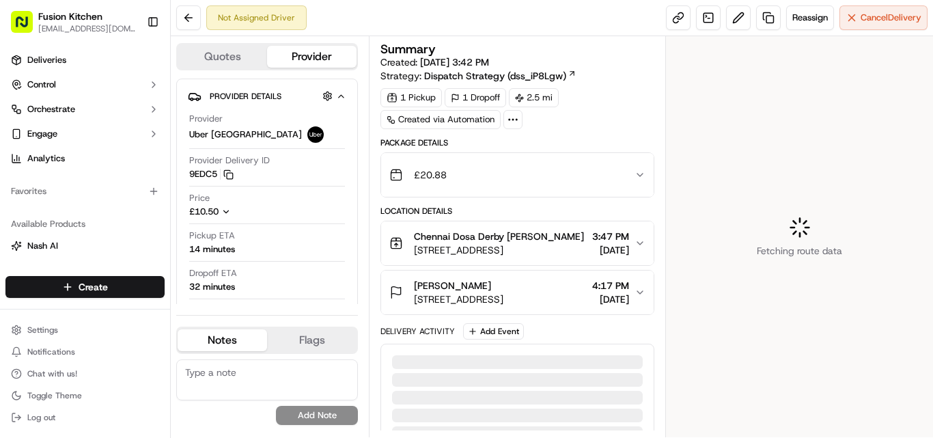
scroll to position [125, 0]
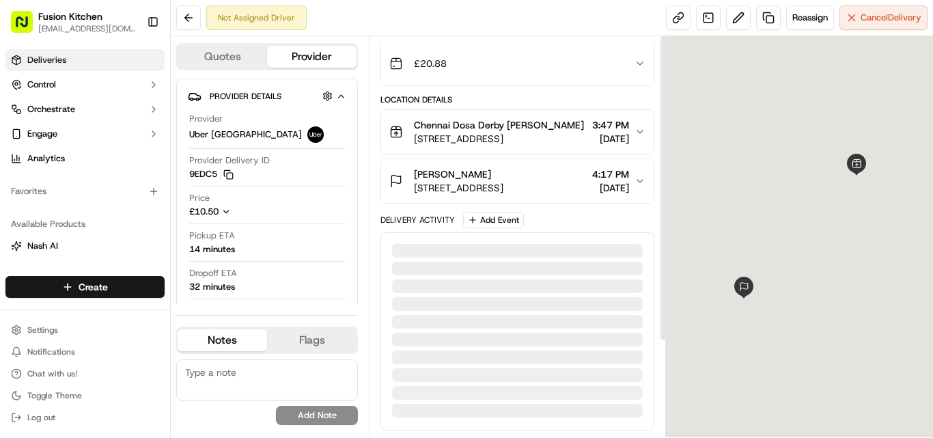
click at [48, 61] on span "Deliveries" at bounding box center [46, 60] width 39 height 12
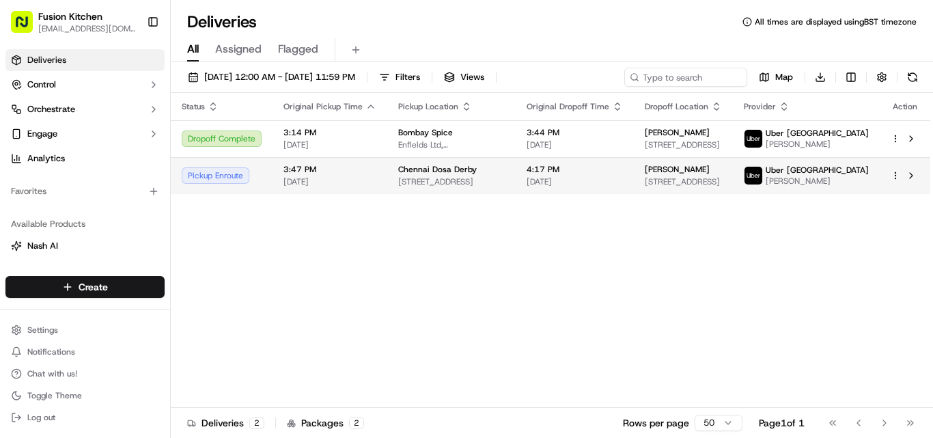
click at [475, 185] on span "[STREET_ADDRESS]" at bounding box center [451, 181] width 107 height 11
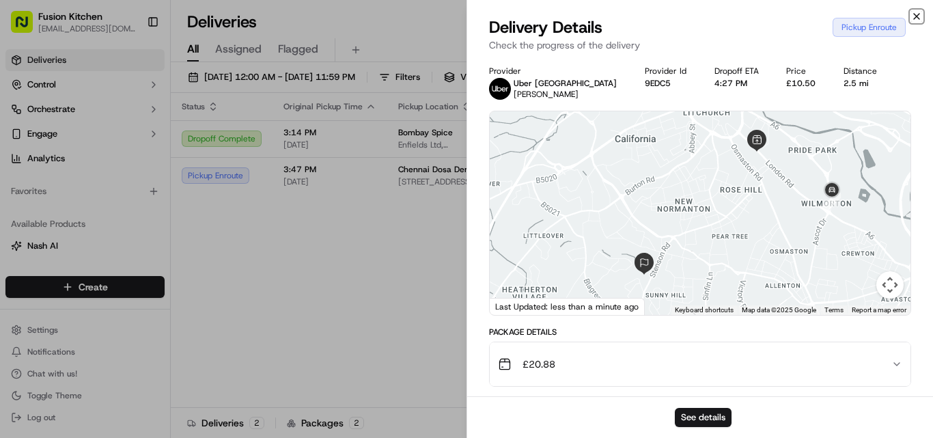
click at [918, 14] on icon "button" at bounding box center [916, 16] width 11 height 11
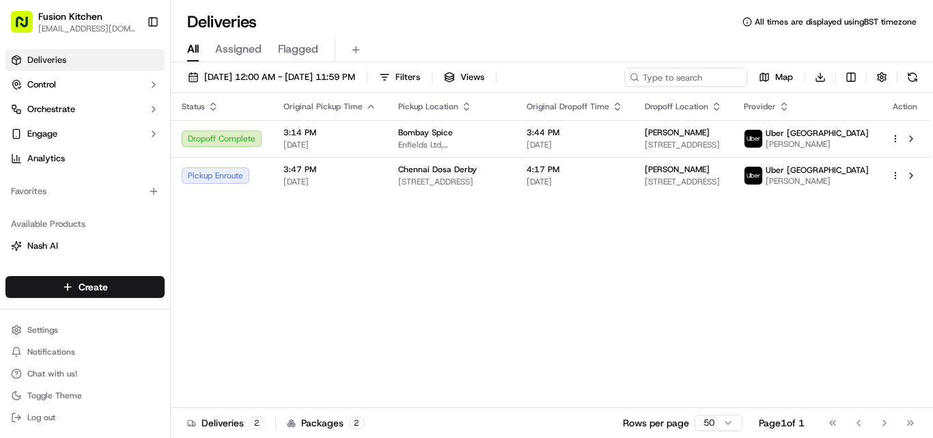
click at [355, 288] on div "Status Original Pickup Time Pickup Location Original Dropoff Time Dropoff Locat…" at bounding box center [550, 250] width 759 height 315
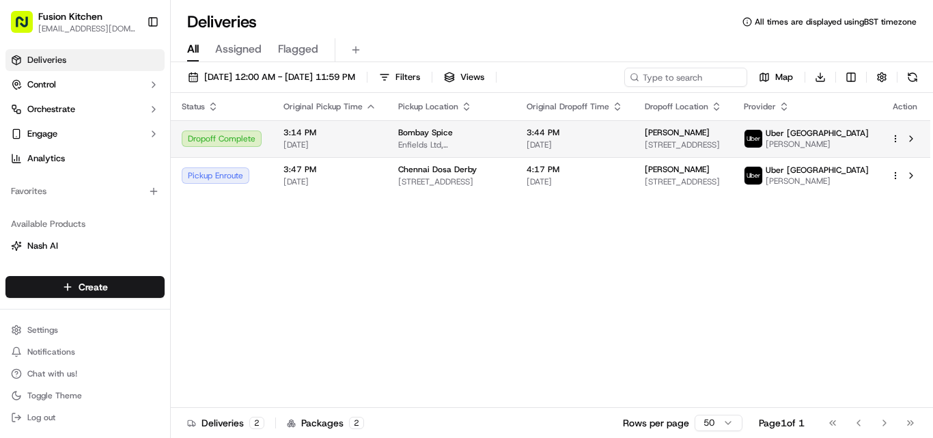
click at [408, 146] on span "Enfields Ltd, [GEOGRAPHIC_DATA][DATE], [GEOGRAPHIC_DATA]" at bounding box center [451, 144] width 107 height 11
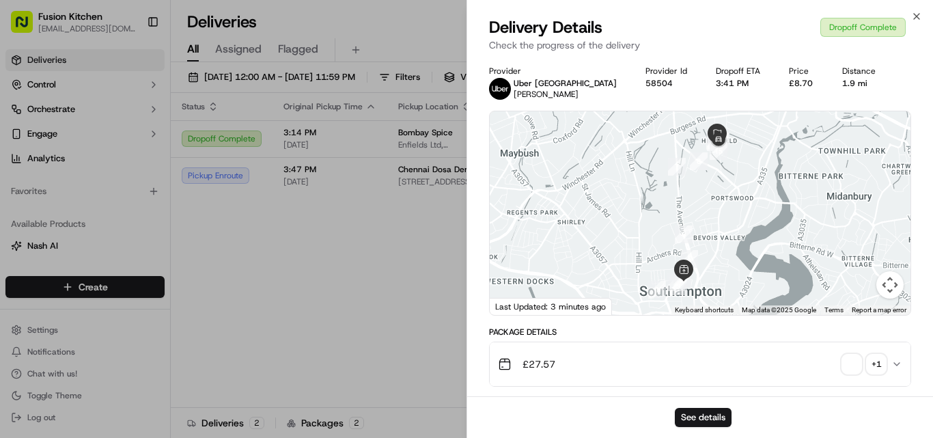
click at [850, 367] on span "button" at bounding box center [851, 363] width 19 height 19
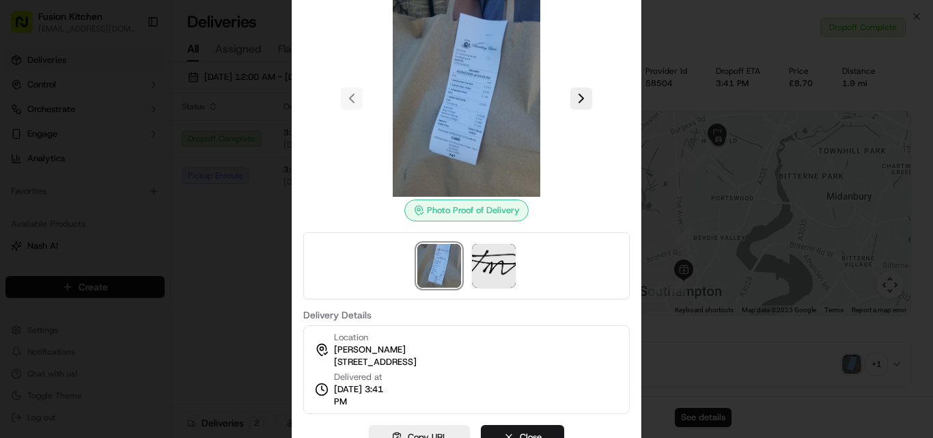
click at [497, 79] on img at bounding box center [466, 98] width 197 height 197
click at [671, 311] on div at bounding box center [466, 219] width 933 height 438
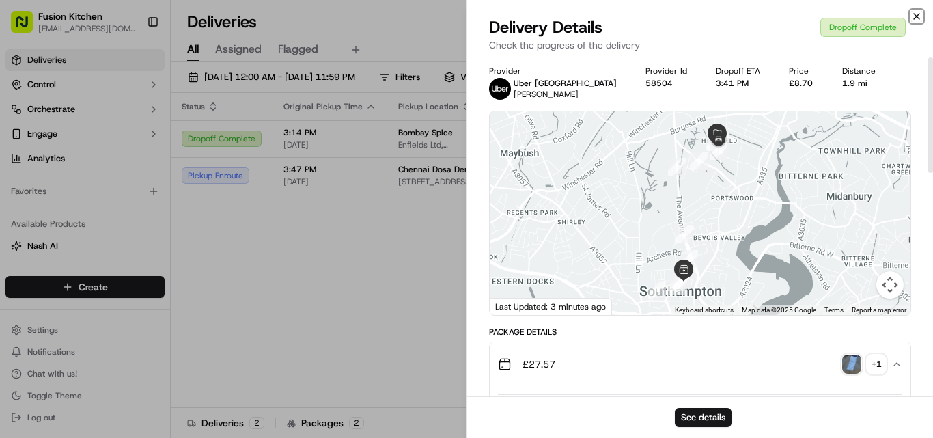
click at [915, 18] on icon "button" at bounding box center [916, 16] width 11 height 11
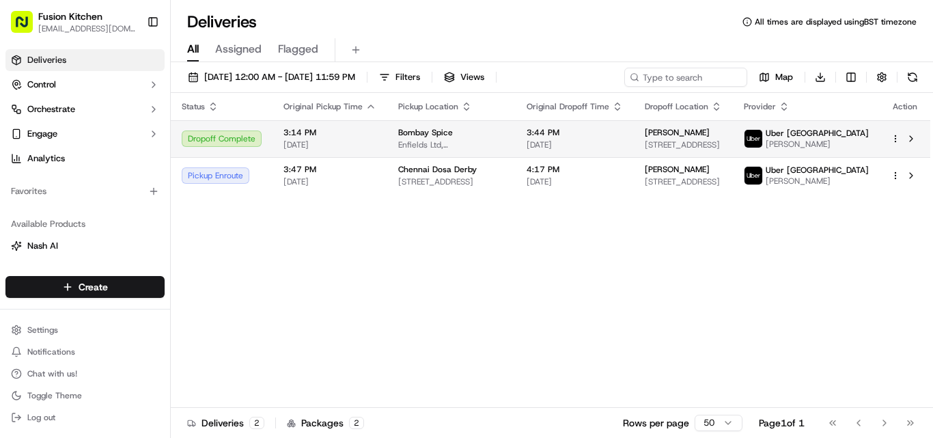
click at [429, 143] on span "Enfields Ltd, [GEOGRAPHIC_DATA][DATE], [GEOGRAPHIC_DATA]" at bounding box center [451, 144] width 107 height 11
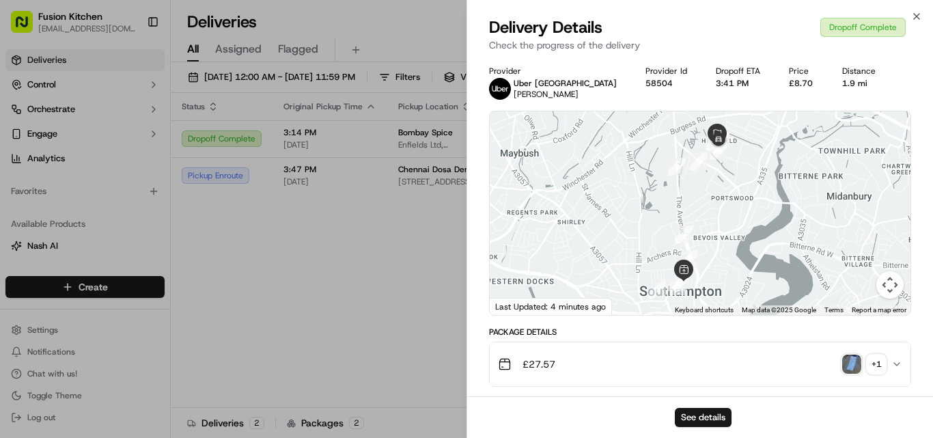
click at [851, 367] on img "button" at bounding box center [851, 363] width 19 height 19
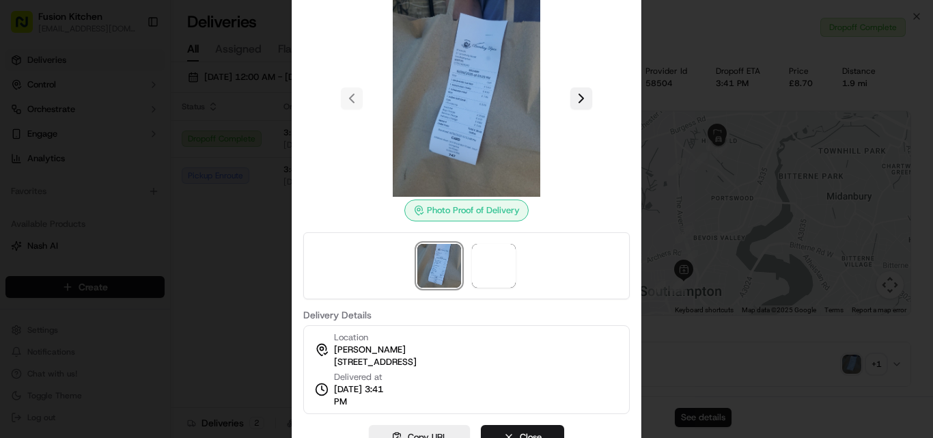
click at [583, 107] on button at bounding box center [581, 98] width 22 height 22
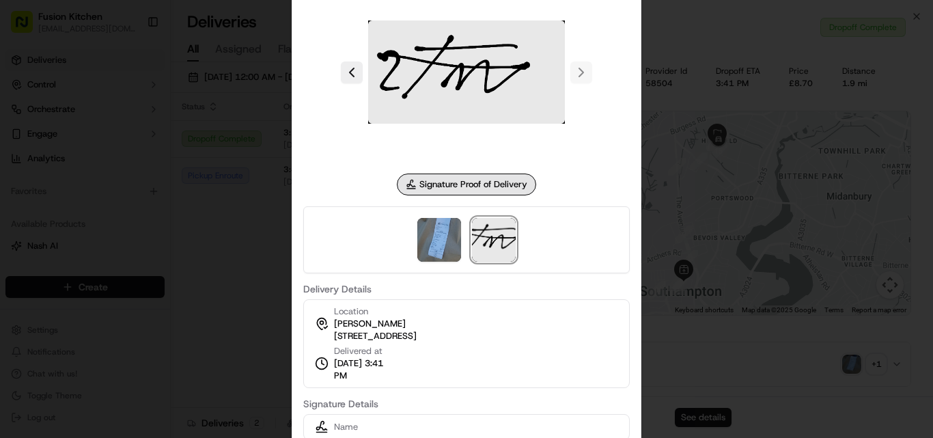
drag, startPoint x: 227, startPoint y: 305, endPoint x: 231, endPoint y: 291, distance: 14.7
click at [228, 304] on div at bounding box center [466, 219] width 933 height 438
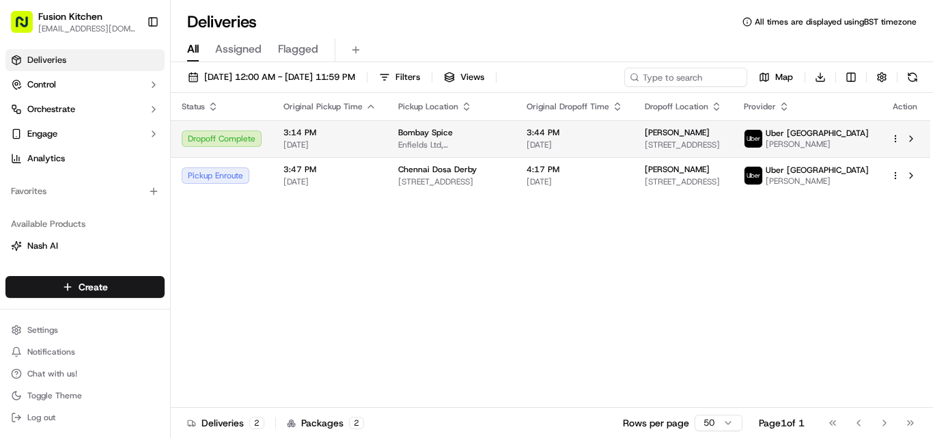
click at [368, 135] on span "3:14 PM" at bounding box center [329, 132] width 93 height 11
click at [322, 130] on span "3:14 PM" at bounding box center [329, 132] width 93 height 11
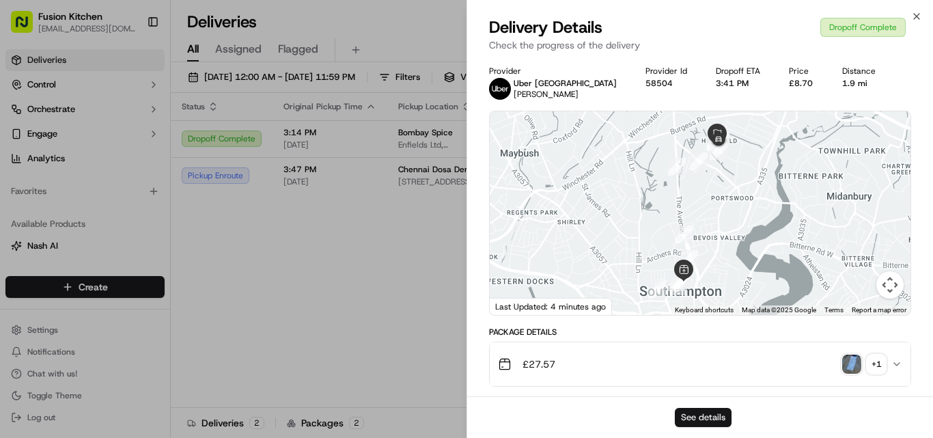
click at [714, 424] on button "See details" at bounding box center [703, 417] width 57 height 19
click at [789, 80] on div "£8.70" at bounding box center [804, 83] width 31 height 11
copy div "£8.70"
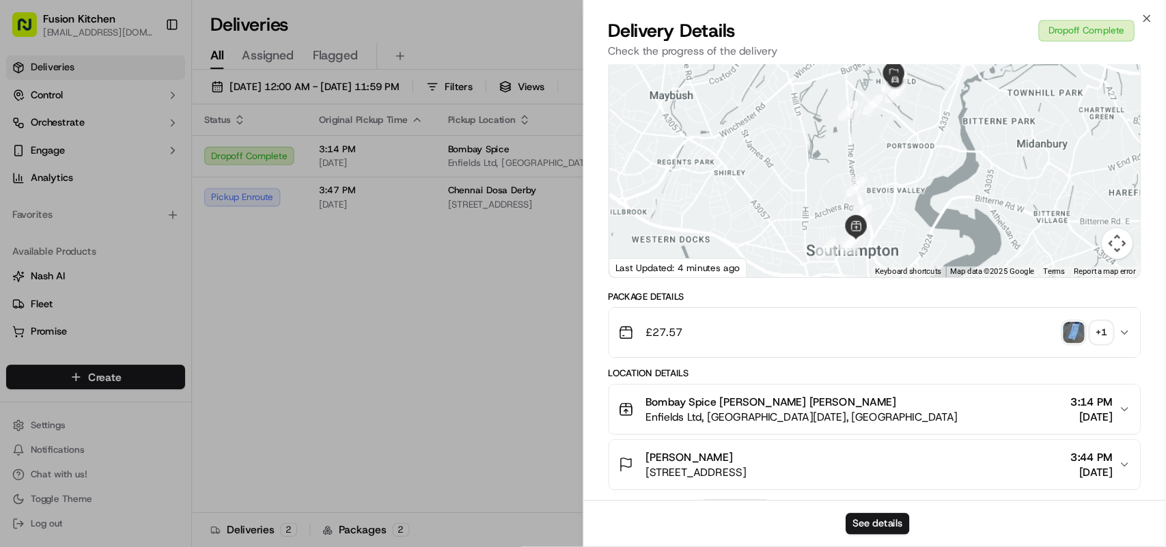
scroll to position [68, 0]
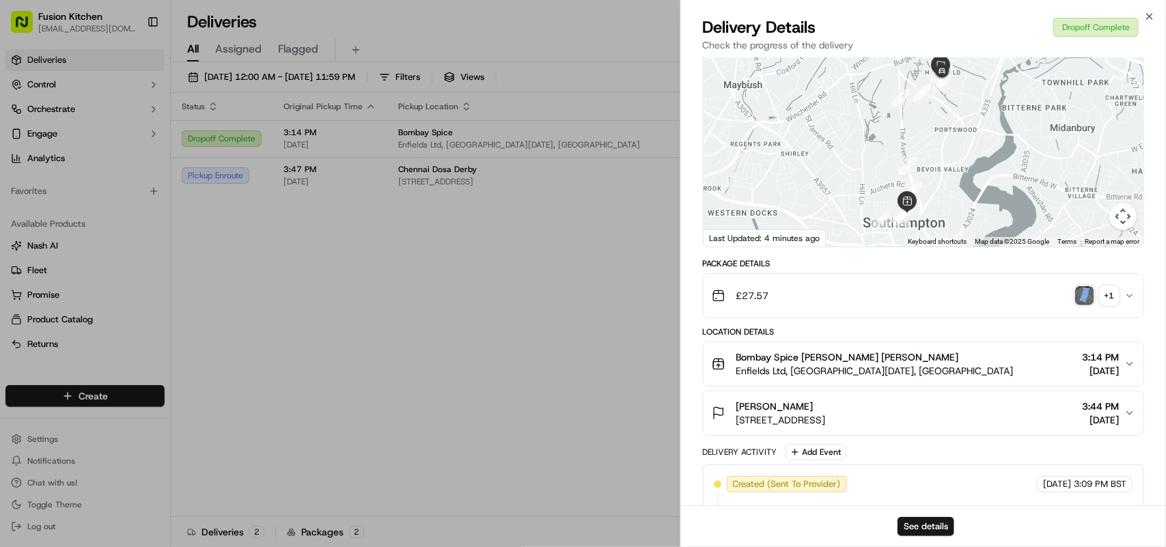
click at [919, 265] on div "Package Details" at bounding box center [923, 263] width 441 height 11
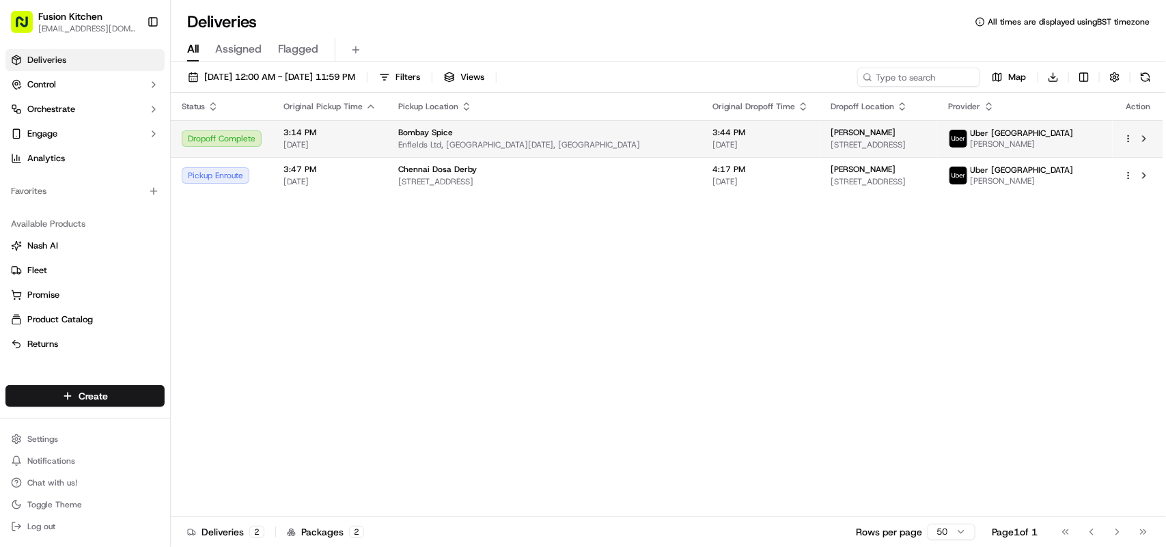
click at [454, 145] on span "Enfields Ltd, [GEOGRAPHIC_DATA][DATE], [GEOGRAPHIC_DATA]" at bounding box center [544, 144] width 292 height 11
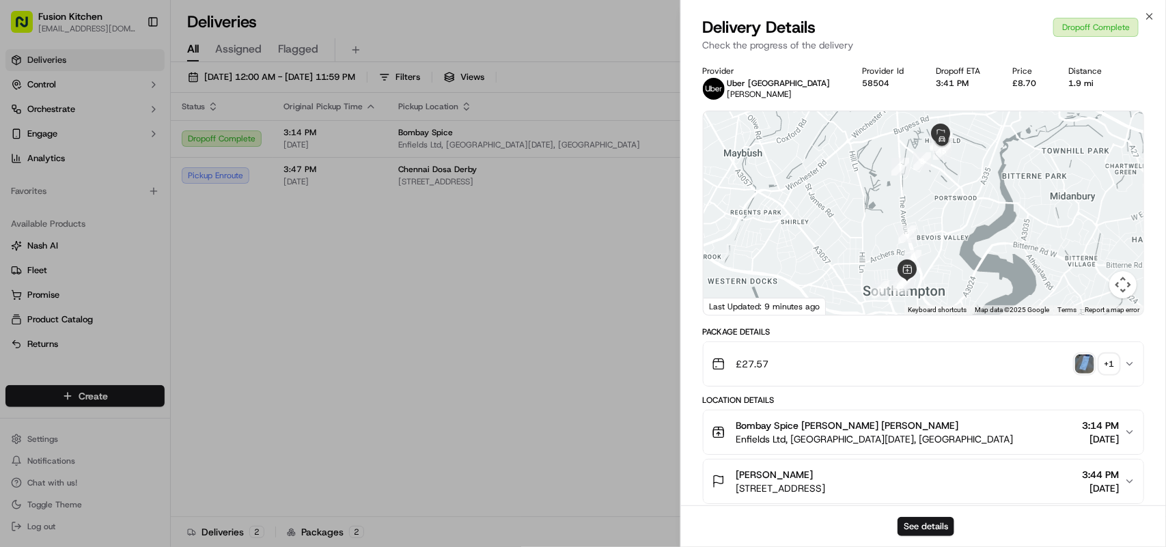
click at [688, 331] on div "Provider Uber UK KARIM A. Provider Id 58504 Dropoff ETA 3:41 PM Price £8.70 Dis…" at bounding box center [923, 466] width 485 height 818
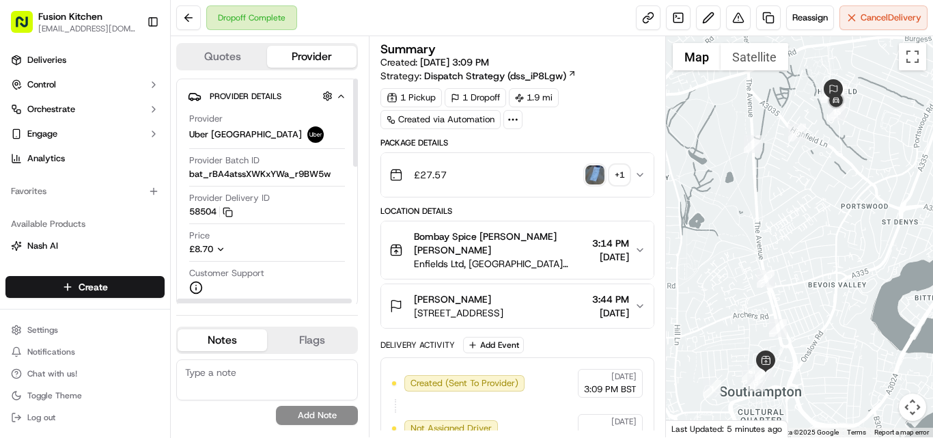
click at [203, 243] on span "£8.70" at bounding box center [201, 249] width 24 height 12
click at [203, 243] on span "Delivery Price" at bounding box center [226, 249] width 75 height 12
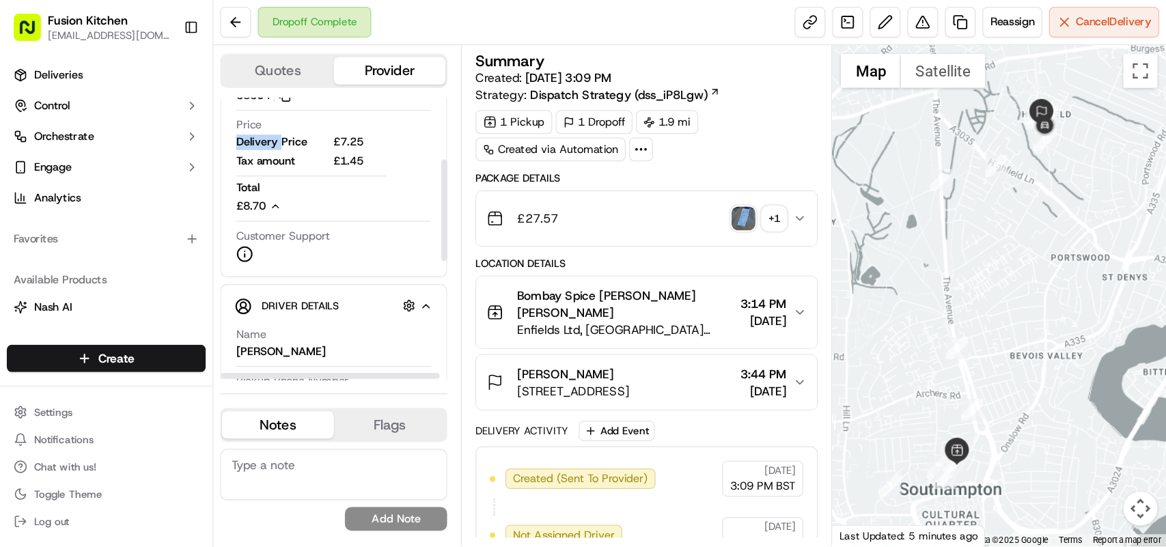
scroll to position [137, 0]
click at [203, 164] on span "£8.70" at bounding box center [201, 164] width 24 height 12
click at [203, 164] on div "Provider Details Hidden ( 3 ) Provider Uber UK Provider Batch ID bat_rBA4atssXW…" at bounding box center [267, 81] width 182 height 279
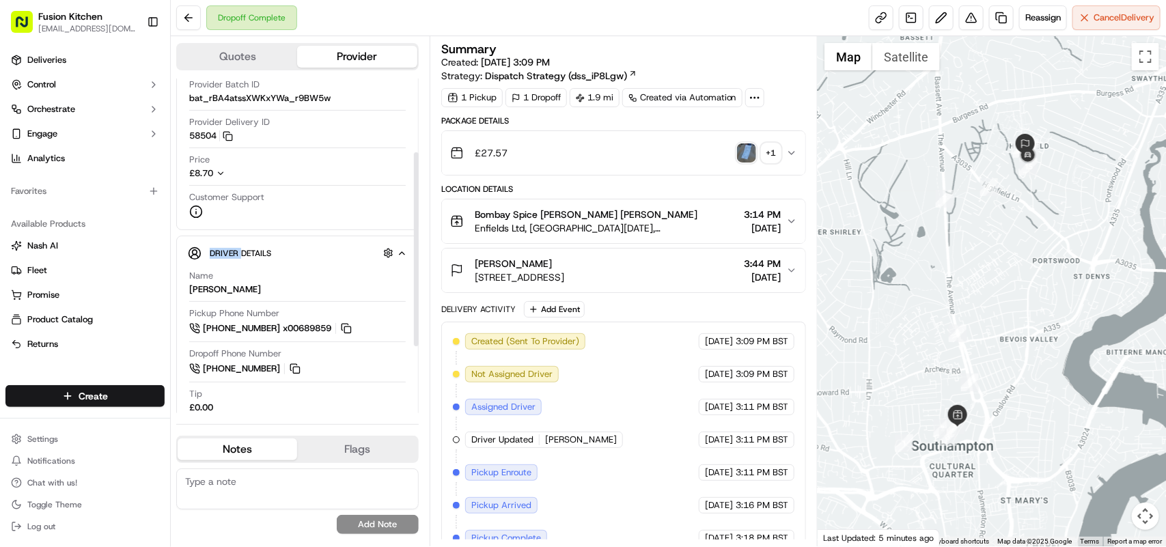
scroll to position [0, 0]
